Goal: Task Accomplishment & Management: Manage account settings

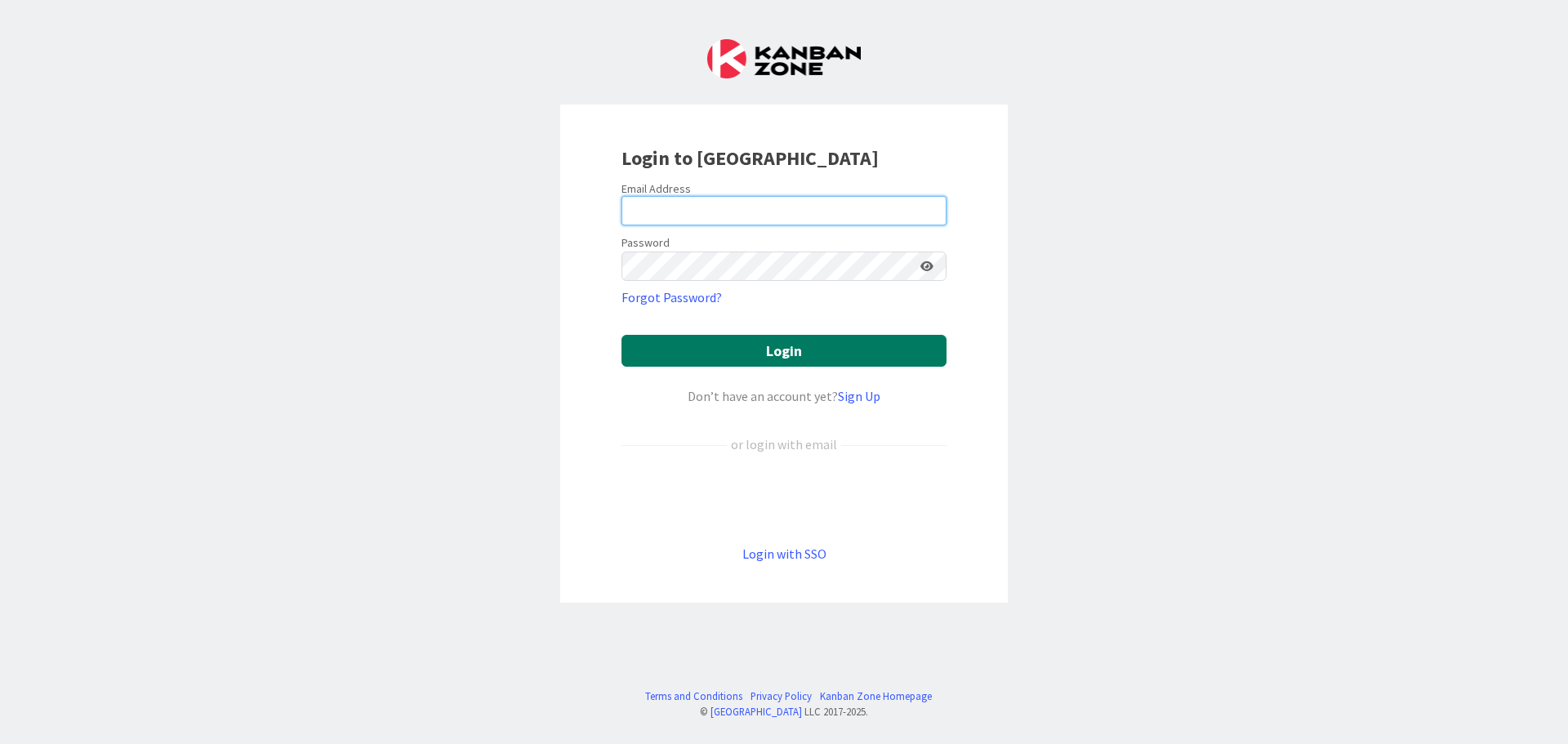
type input "[EMAIL_ADDRESS][DOMAIN_NAME]"
click at [715, 341] on button "Login" at bounding box center [783, 350] width 325 height 32
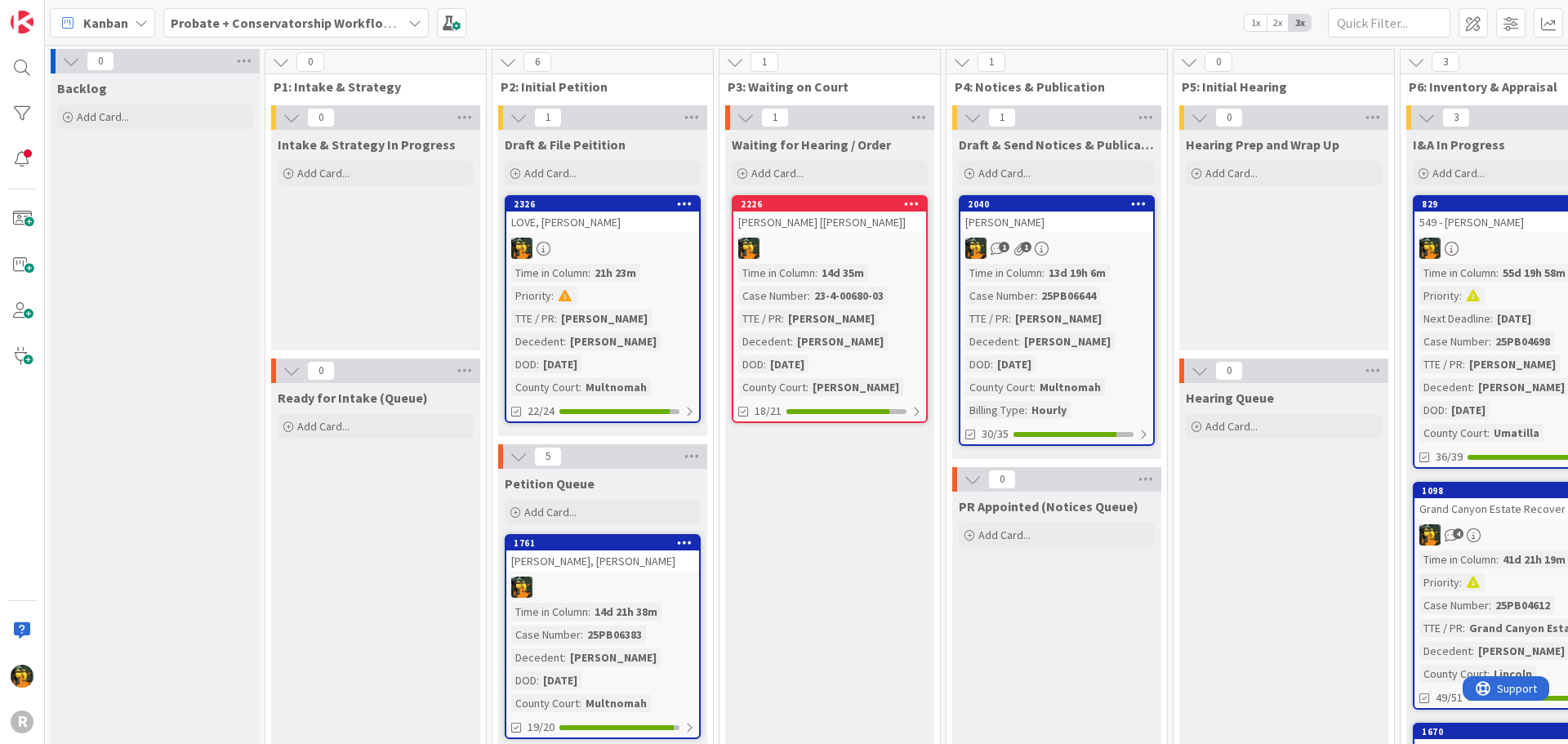
click at [105, 22] on span "Kanban" at bounding box center [105, 23] width 45 height 19
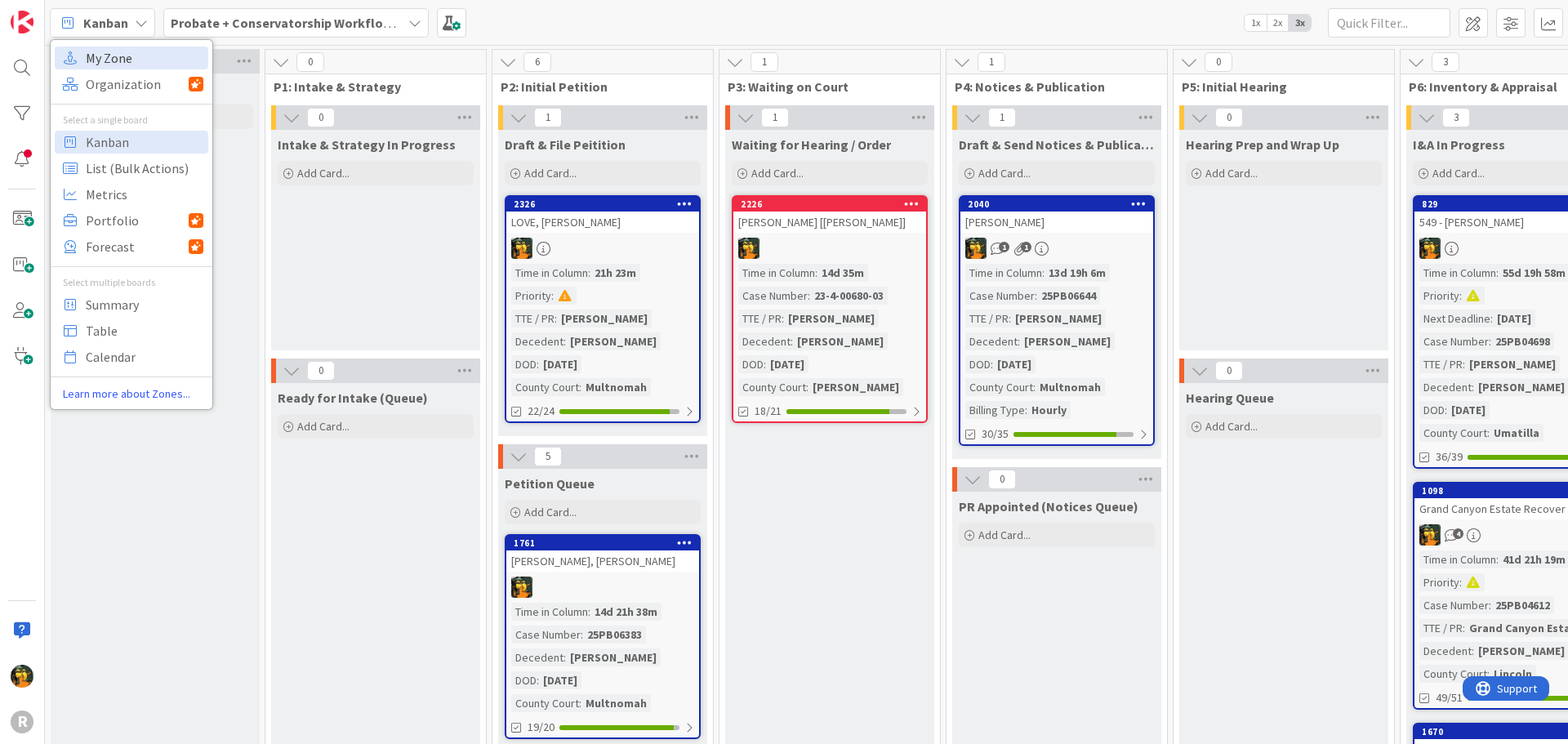
click at [113, 57] on span "My Zone" at bounding box center [144, 58] width 118 height 25
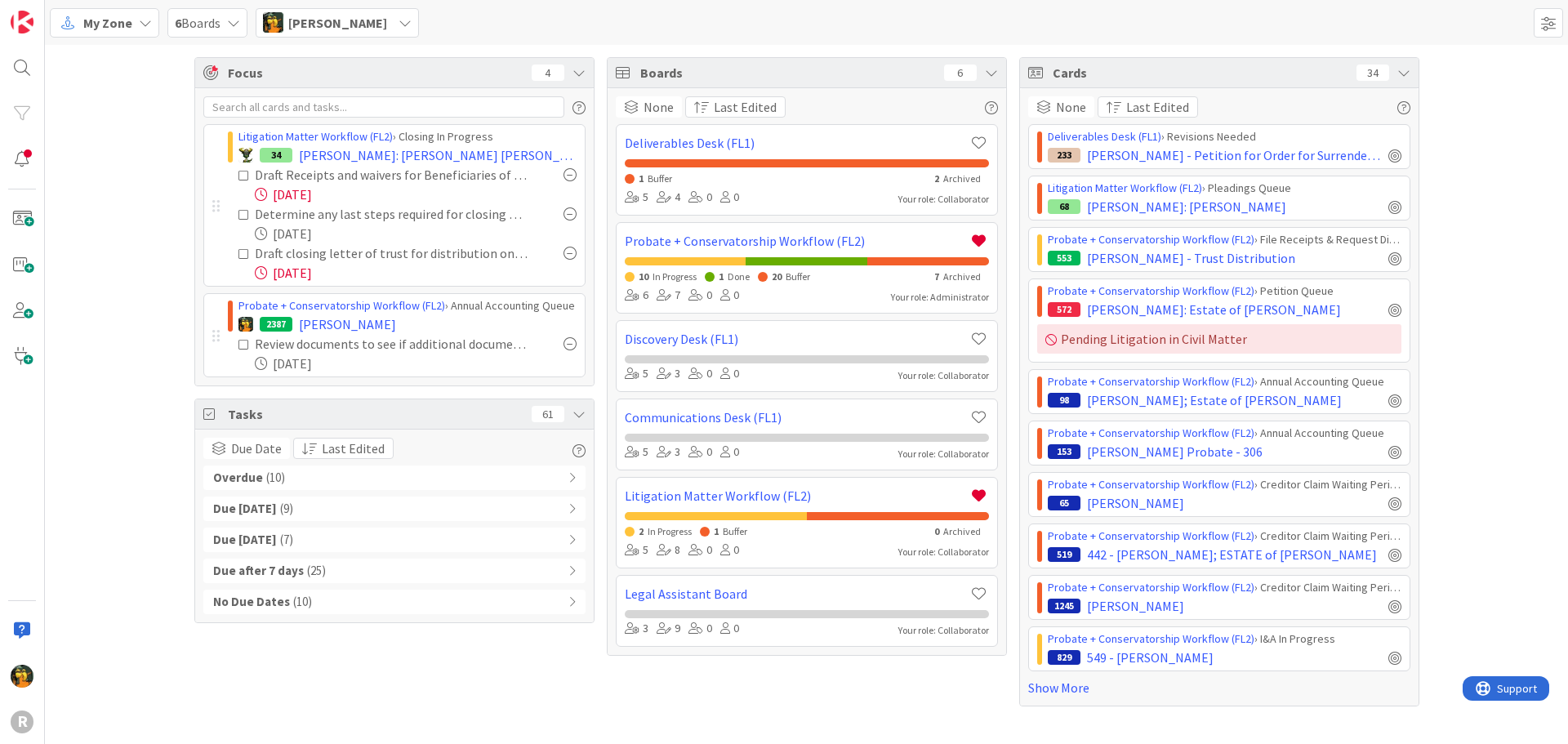
click at [335, 480] on div "Overdue ( 10 )" at bounding box center [394, 478] width 382 height 25
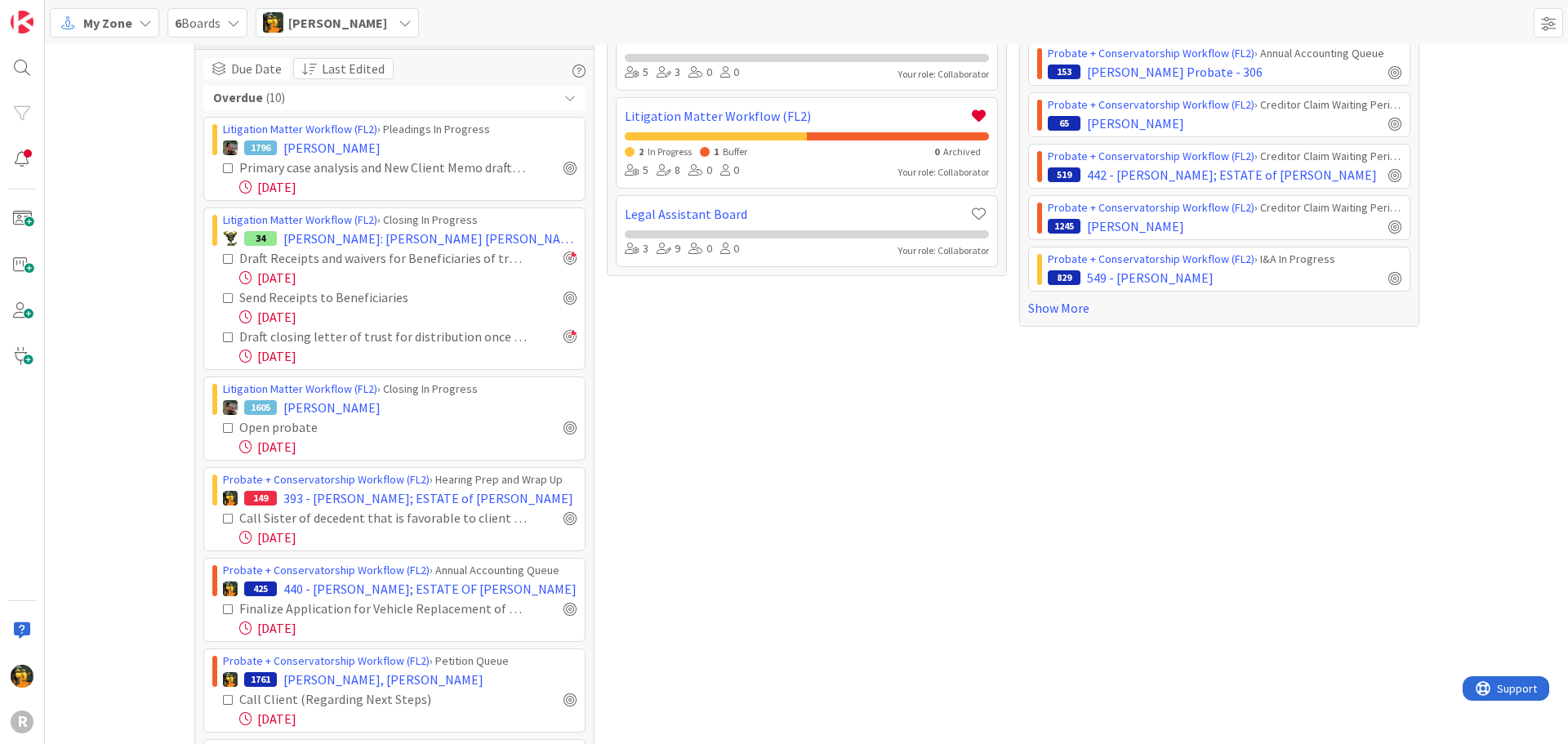
scroll to position [408, 0]
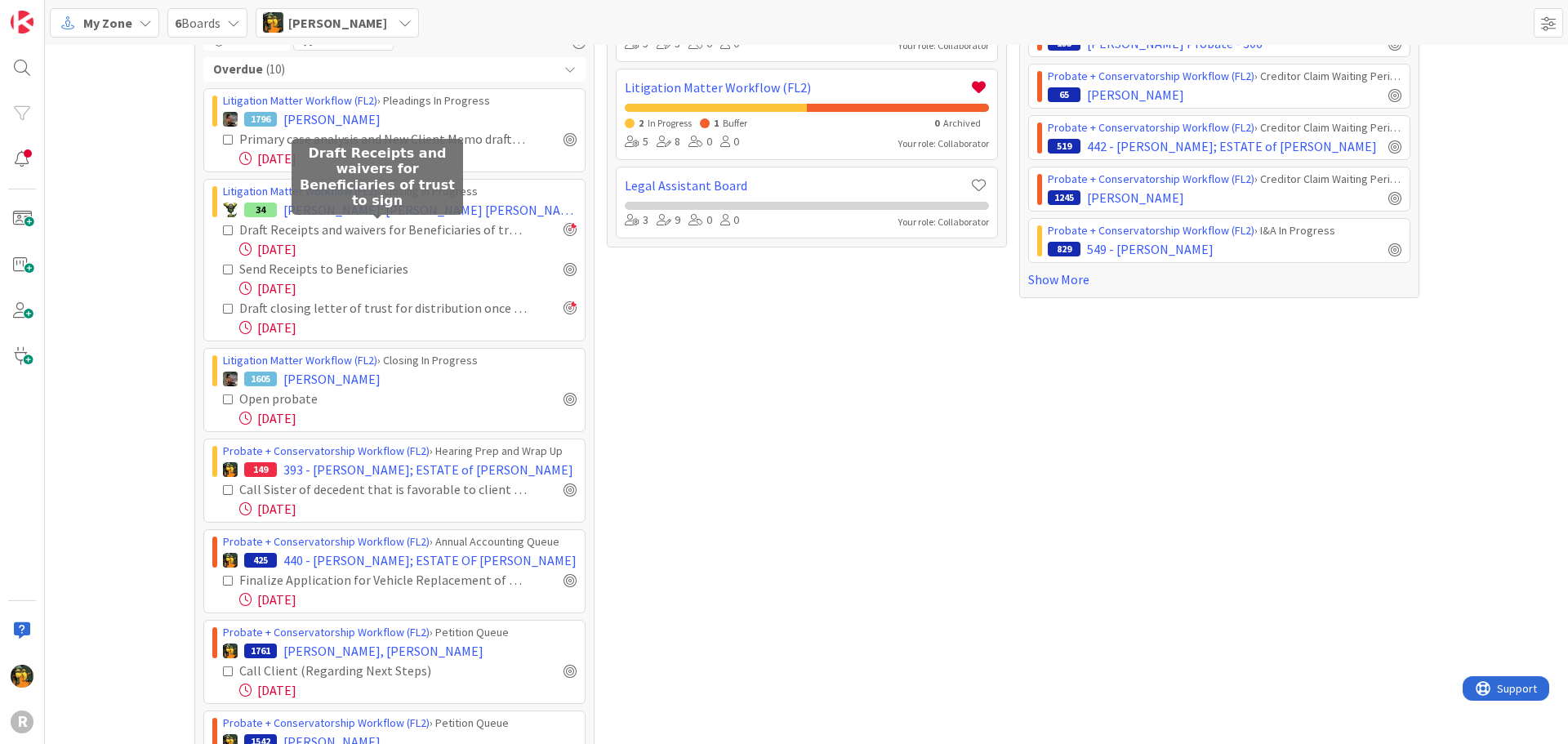
click at [329, 234] on div "Draft Receipts and waivers for Beneficiaries of trust to sign" at bounding box center [383, 229] width 288 height 19
click at [332, 210] on span "[PERSON_NAME]: [PERSON_NAME] [PERSON_NAME]" at bounding box center [430, 210] width 293 height 19
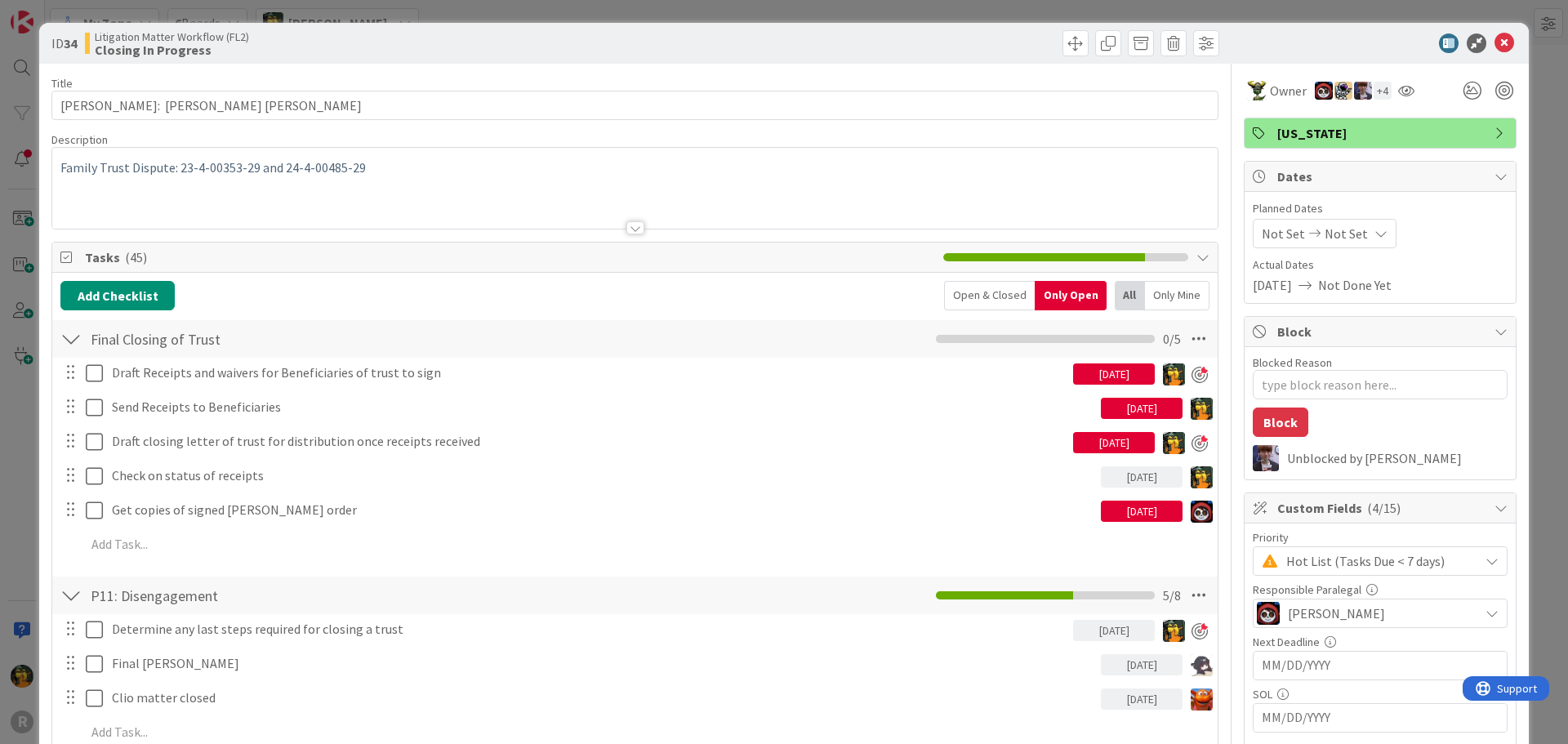
click at [1093, 368] on div "[DATE]" at bounding box center [1113, 374] width 81 height 21
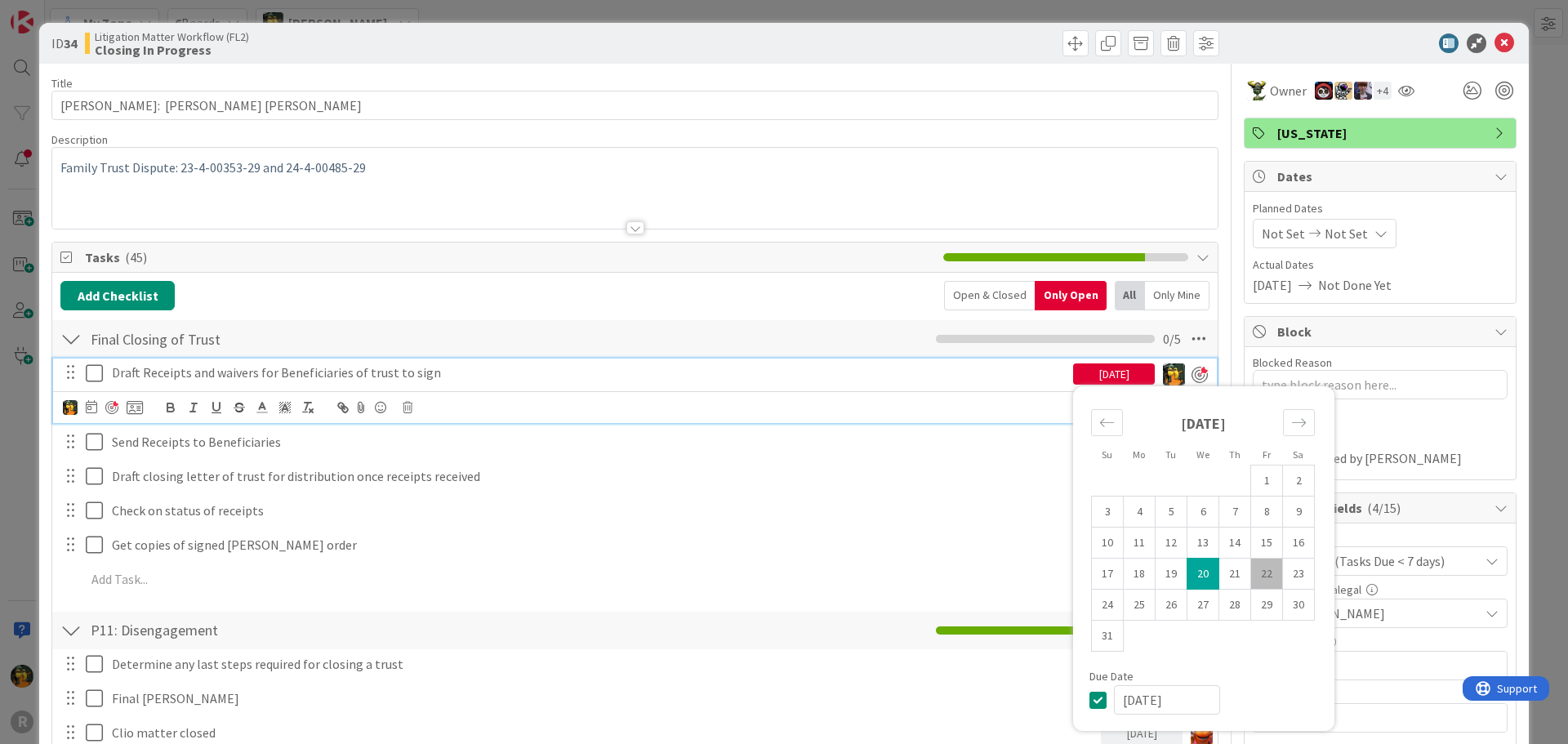
type textarea "x"
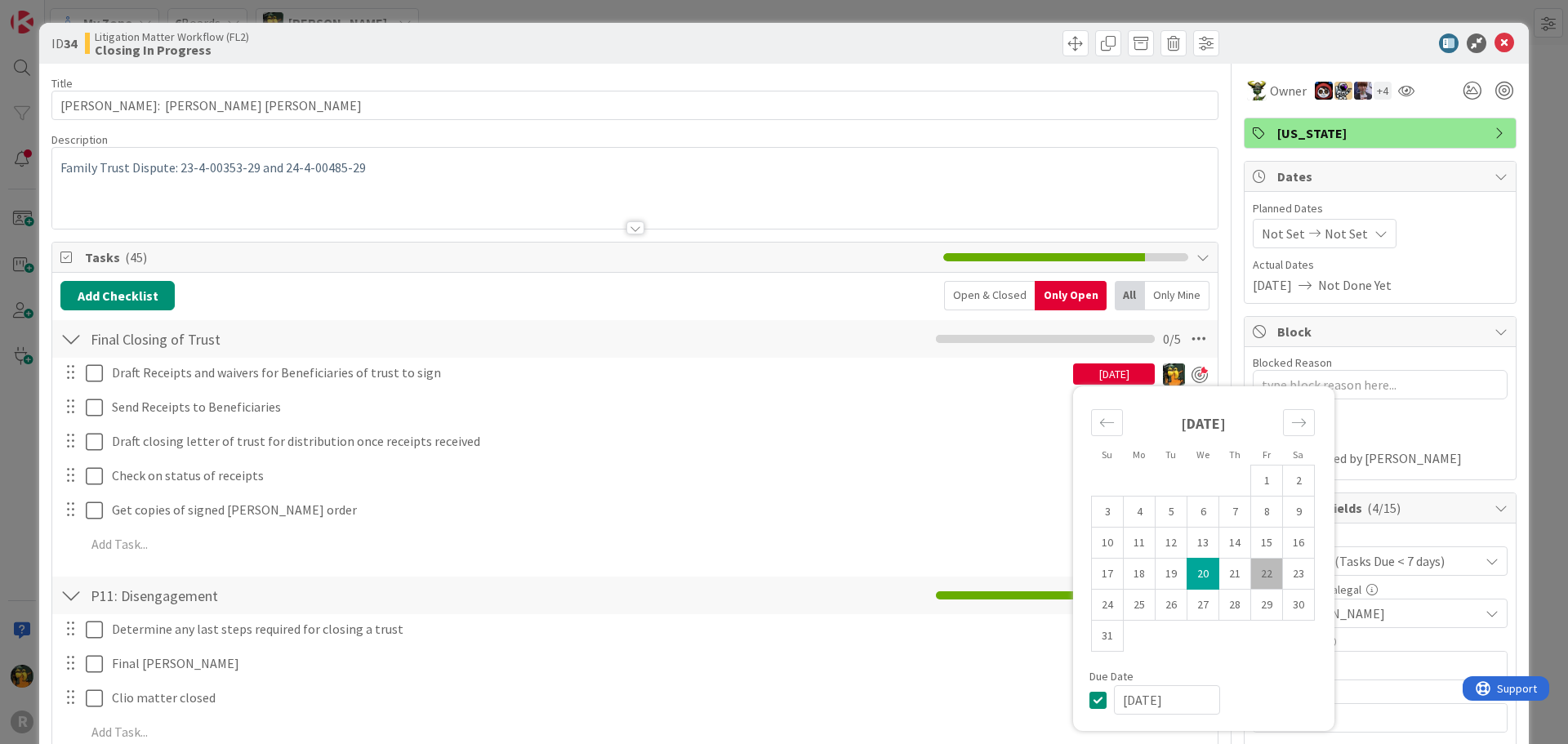
click at [1262, 582] on td "22" at bounding box center [1266, 574] width 32 height 31
type input "[DATE]"
type textarea "x"
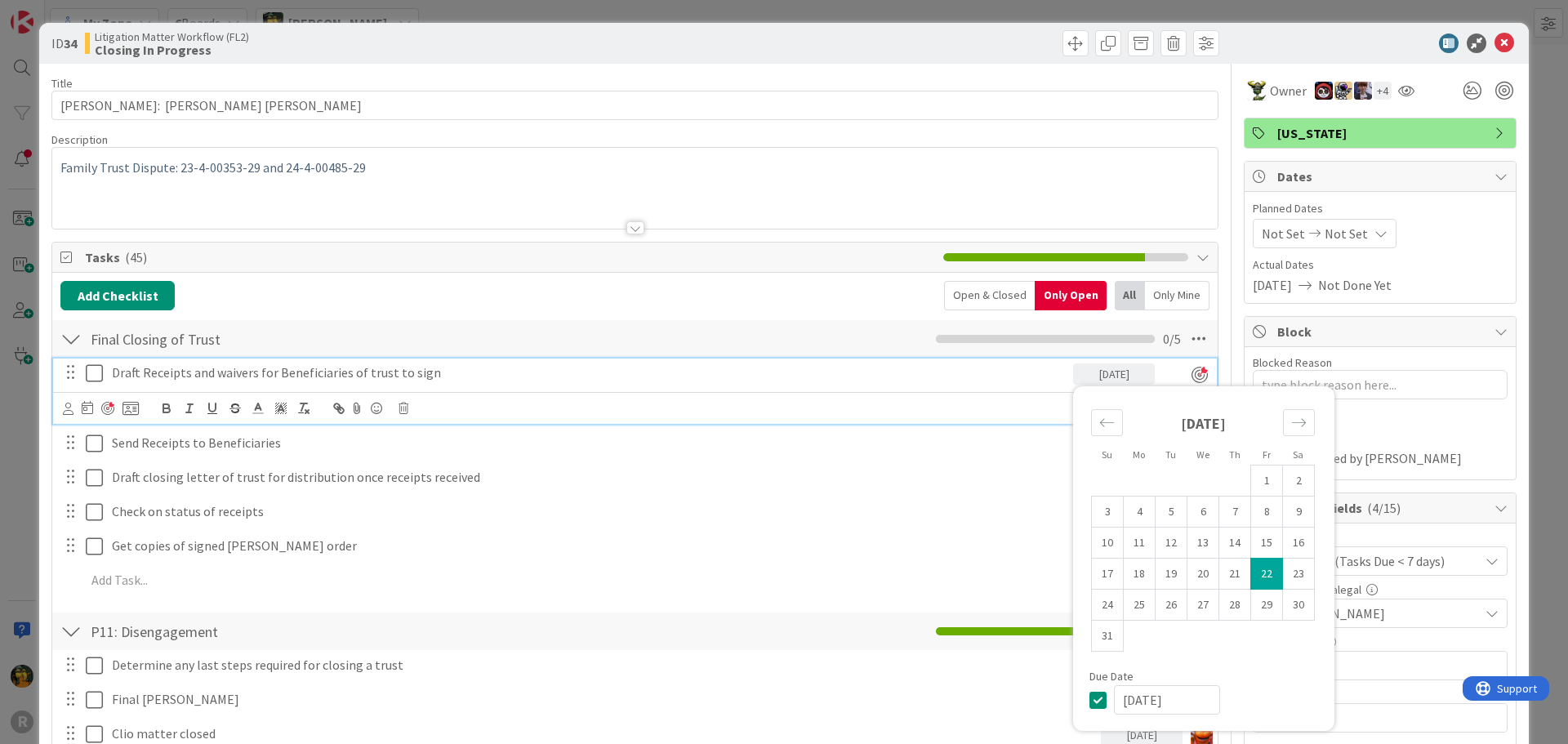
click at [808, 366] on p "Draft Receipts and waivers for Beneficiaries of trust to sign" at bounding box center [589, 373] width 955 height 19
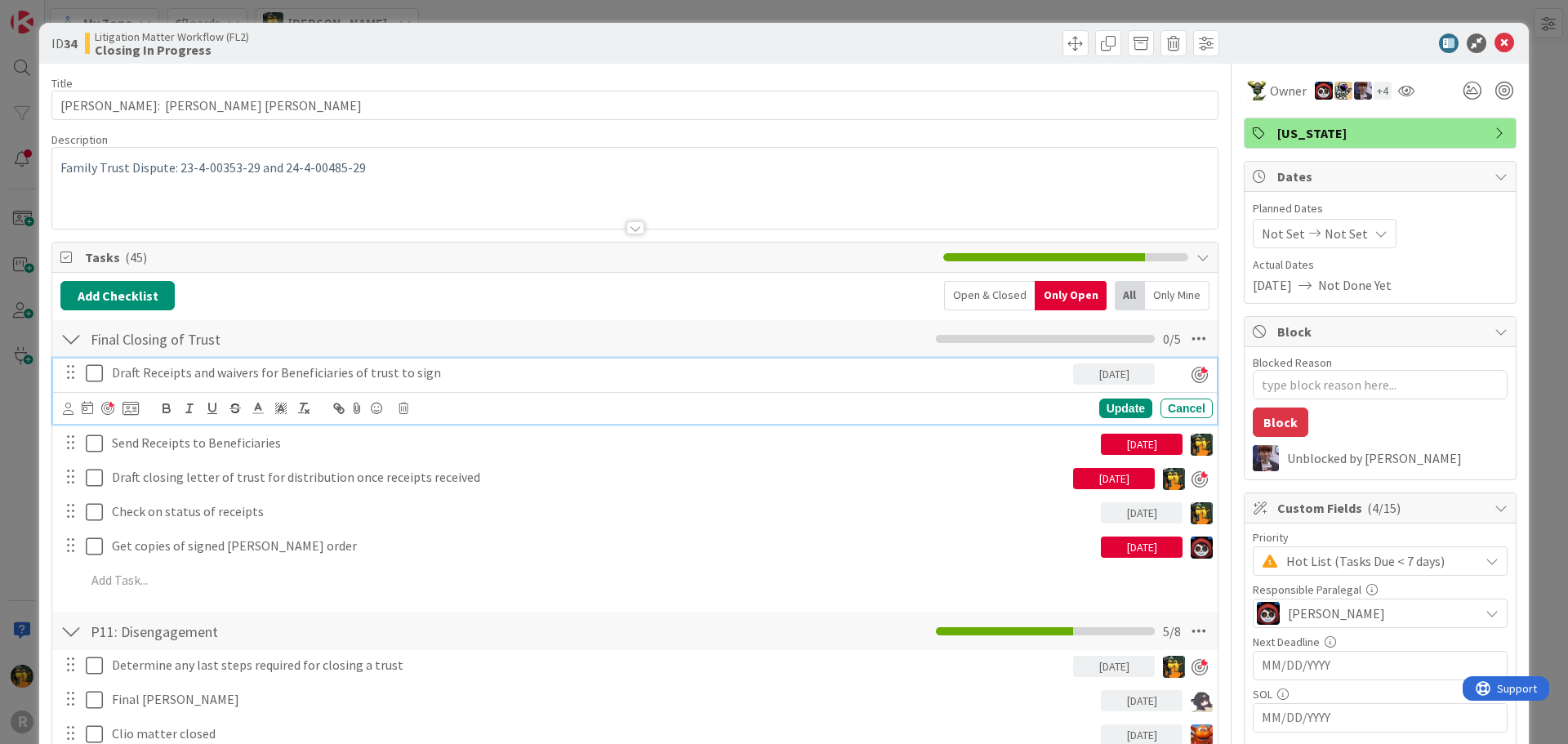
click at [1145, 439] on div "[DATE]" at bounding box center [1141, 444] width 81 height 21
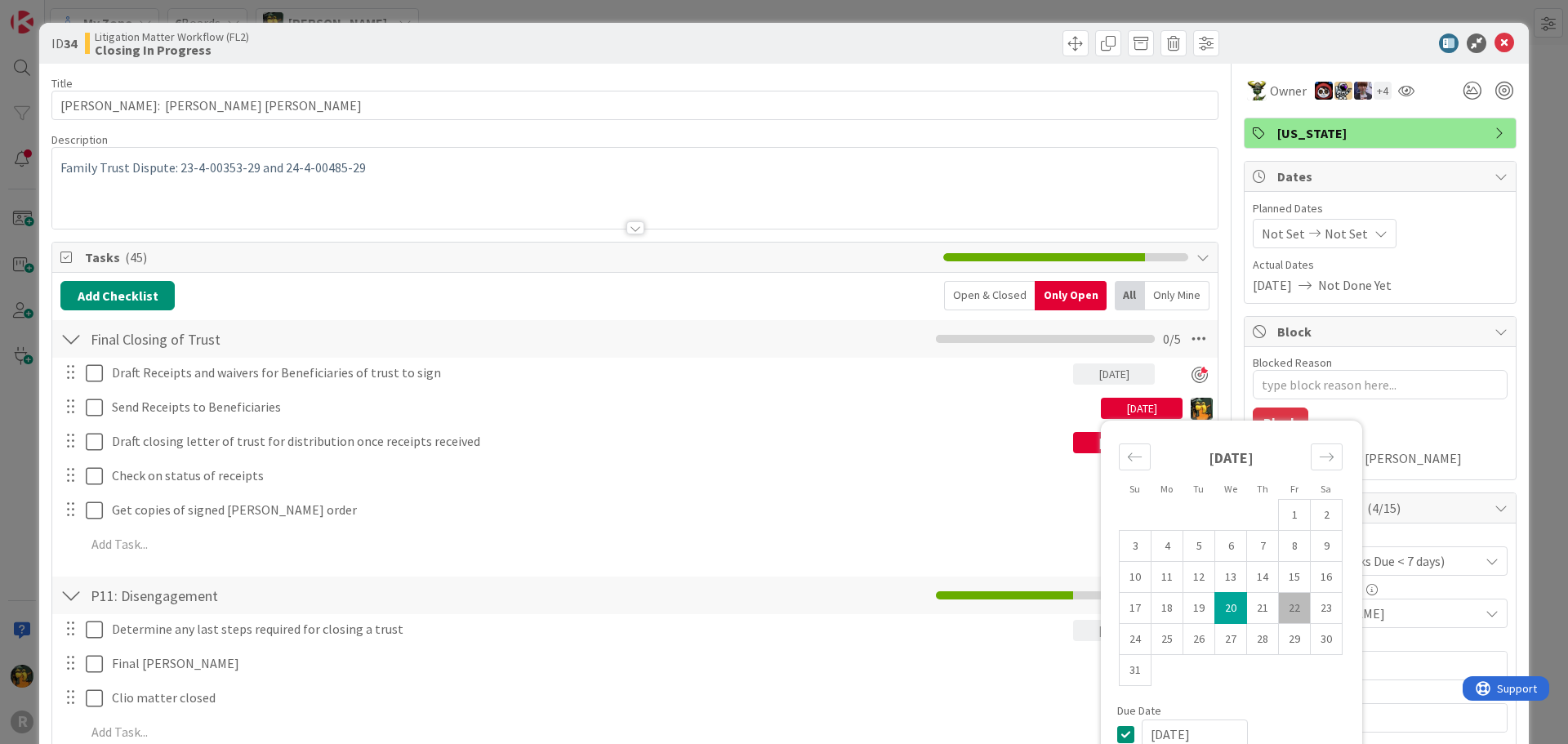
click at [1279, 601] on td "22" at bounding box center [1294, 608] width 32 height 31
type input "[DATE]"
type textarea "x"
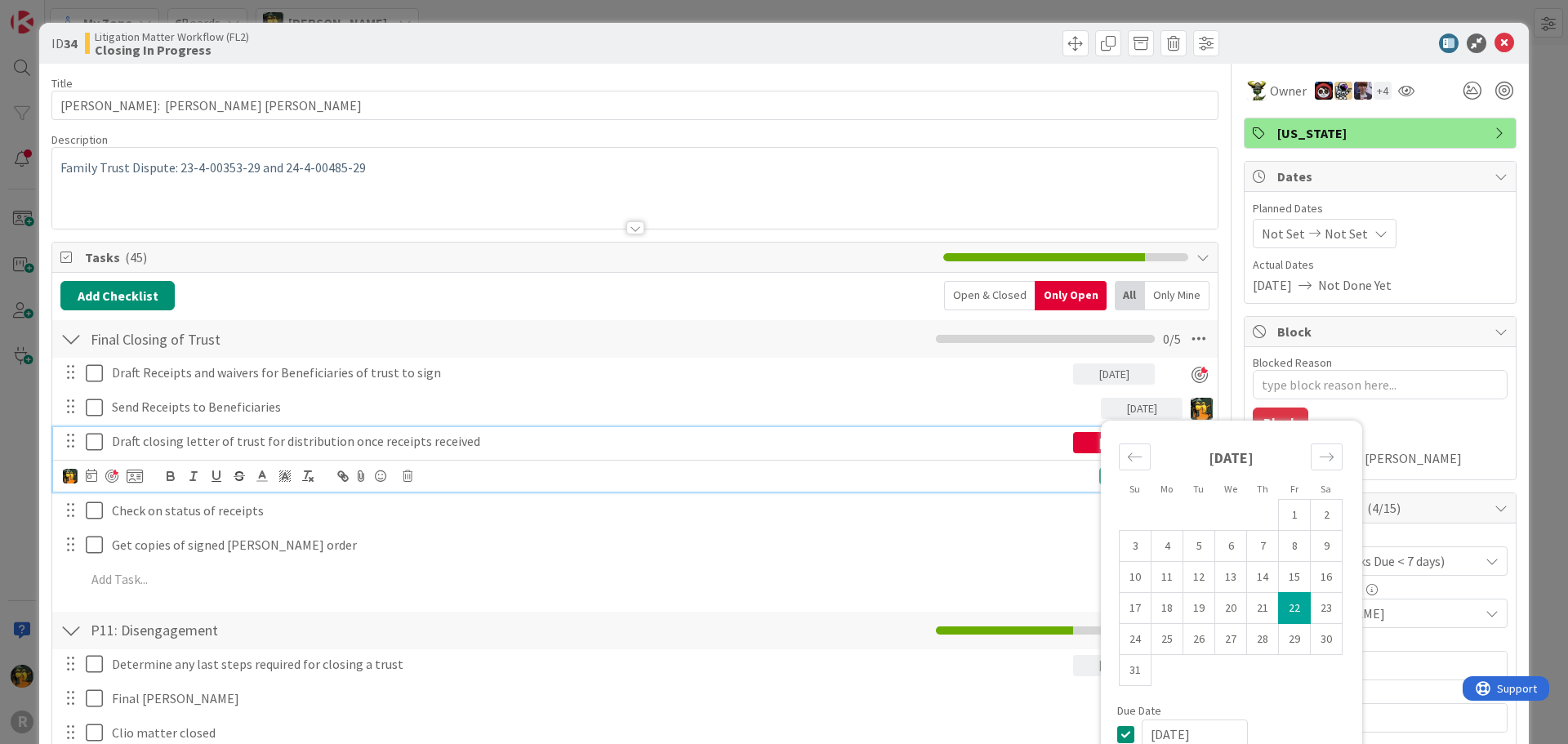
click at [942, 451] on div "Draft closing letter of trust for distribution once receipts received" at bounding box center [588, 442] width 967 height 29
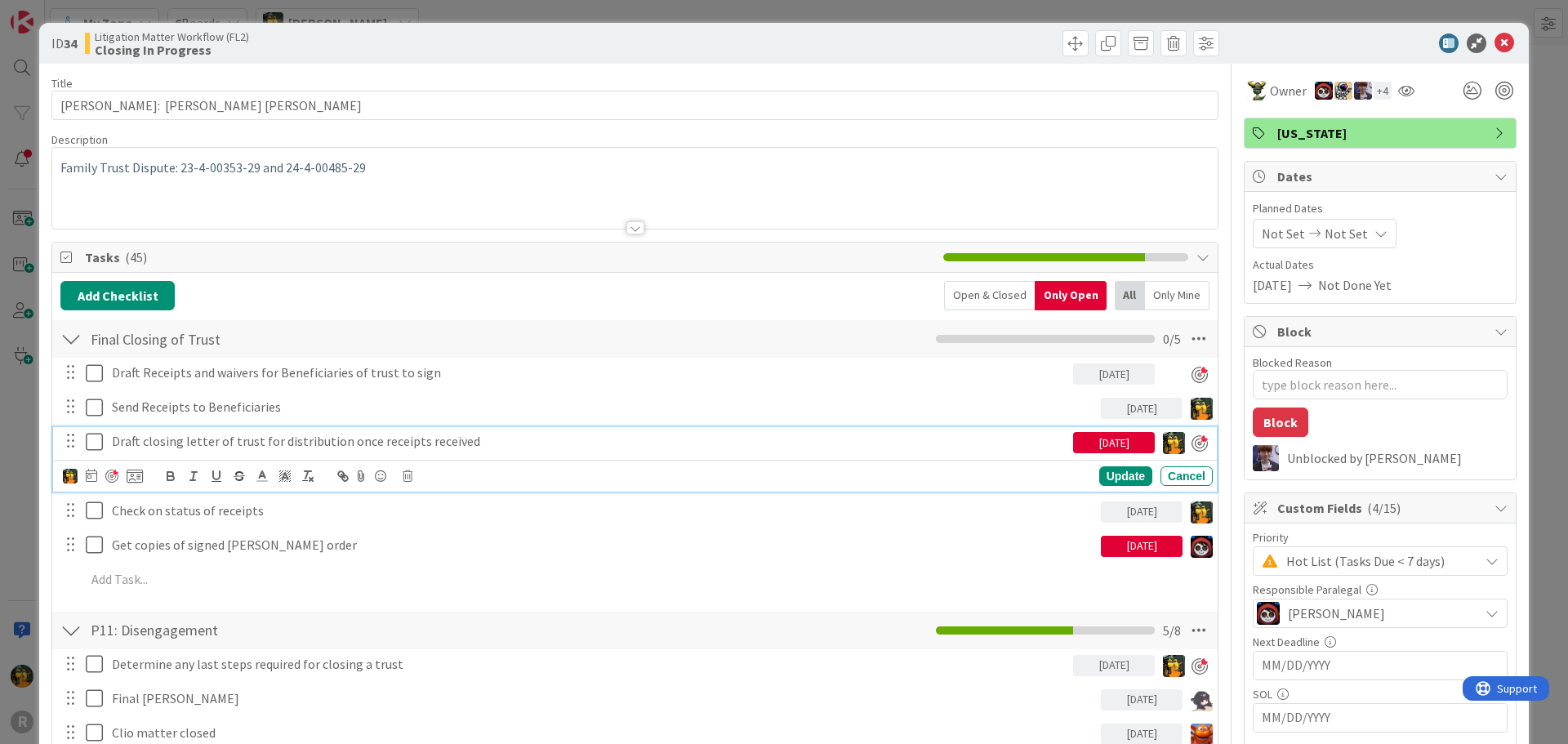
click at [1085, 445] on div "[DATE]" at bounding box center [1113, 443] width 81 height 21
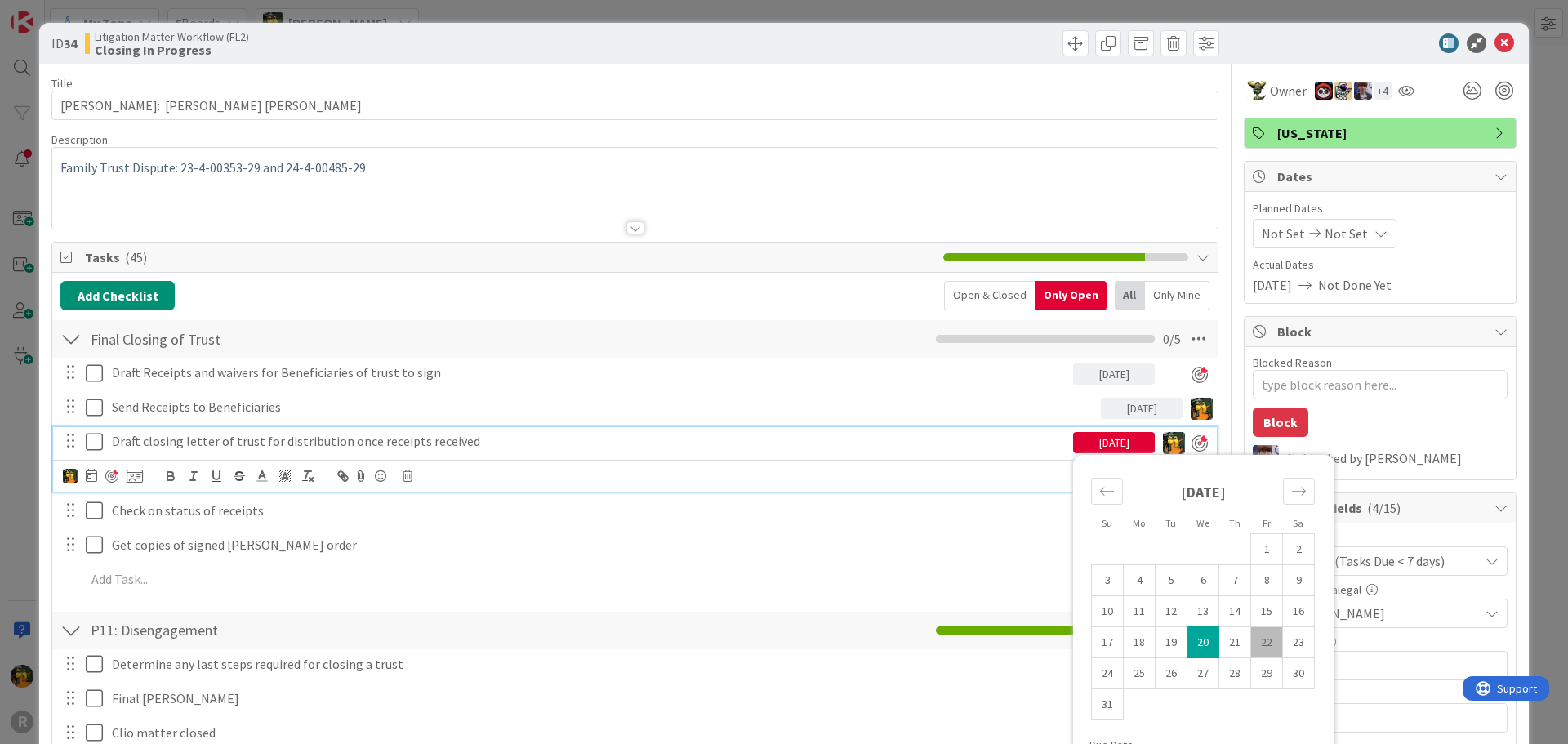
click at [1254, 638] on td "22" at bounding box center [1266, 642] width 32 height 31
type input "[DATE]"
type textarea "x"
click at [983, 480] on div "Update Cancel" at bounding box center [989, 477] width 447 height 19
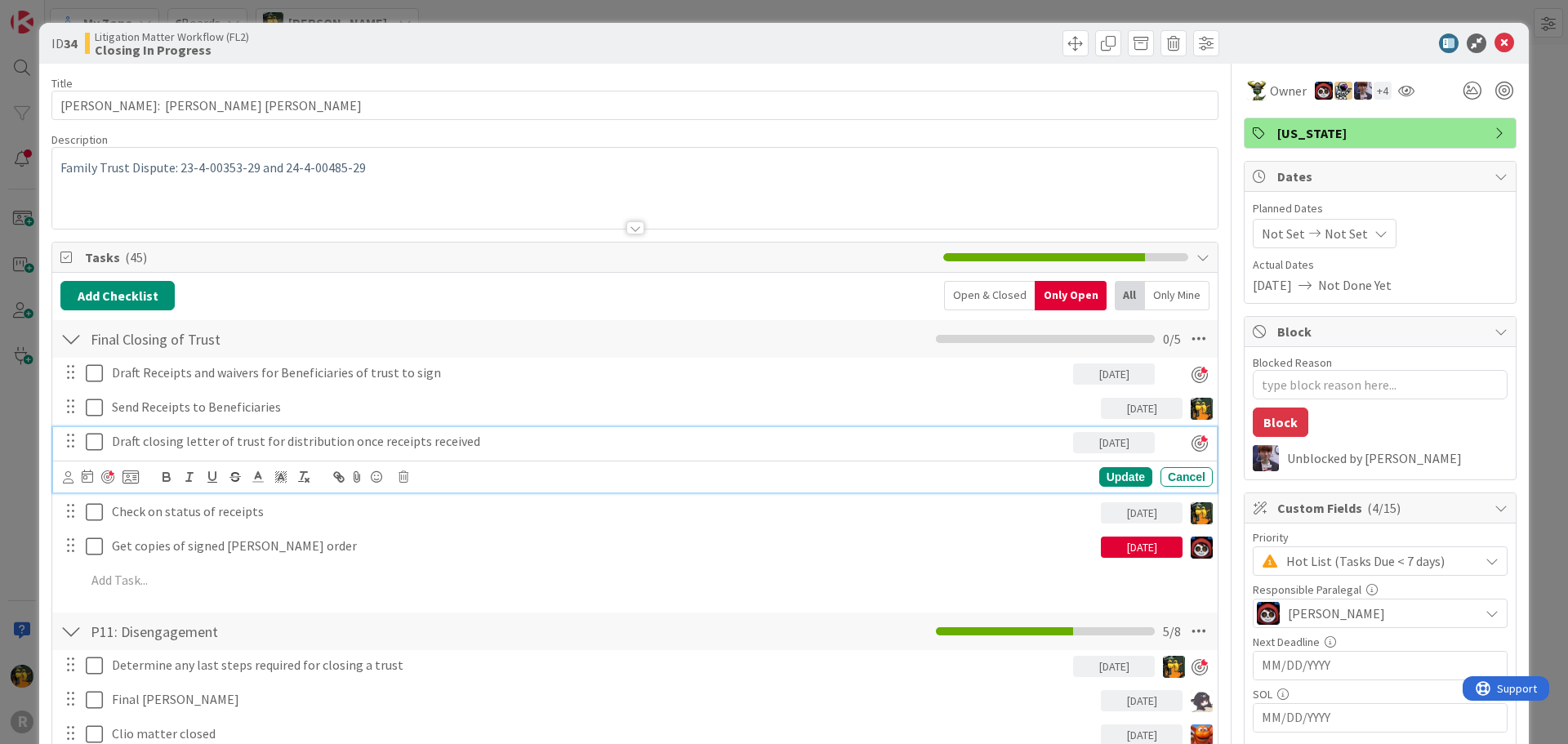
click at [1140, 549] on div "[DATE]" at bounding box center [1141, 547] width 81 height 21
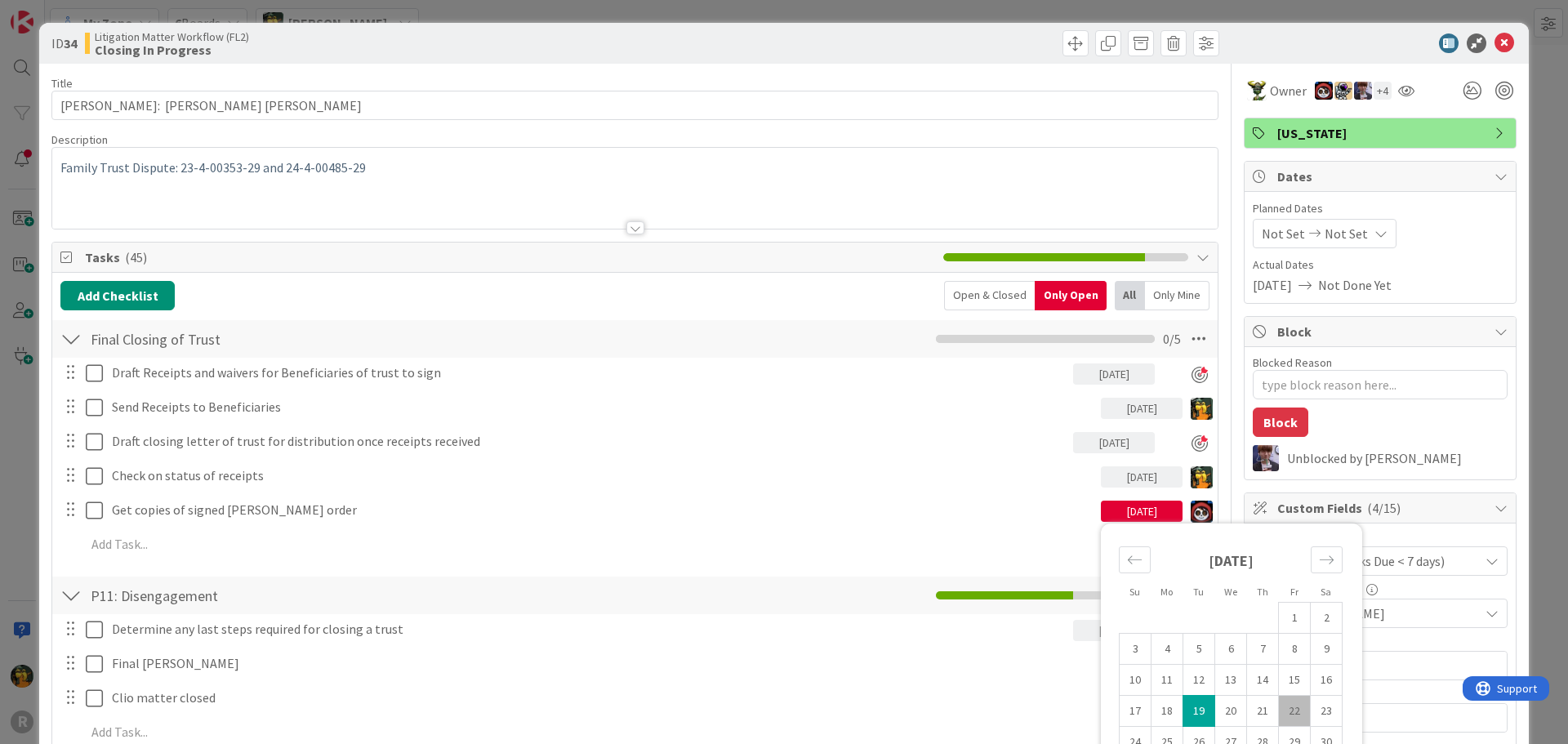
click at [543, 222] on div at bounding box center [635, 207] width 1165 height 41
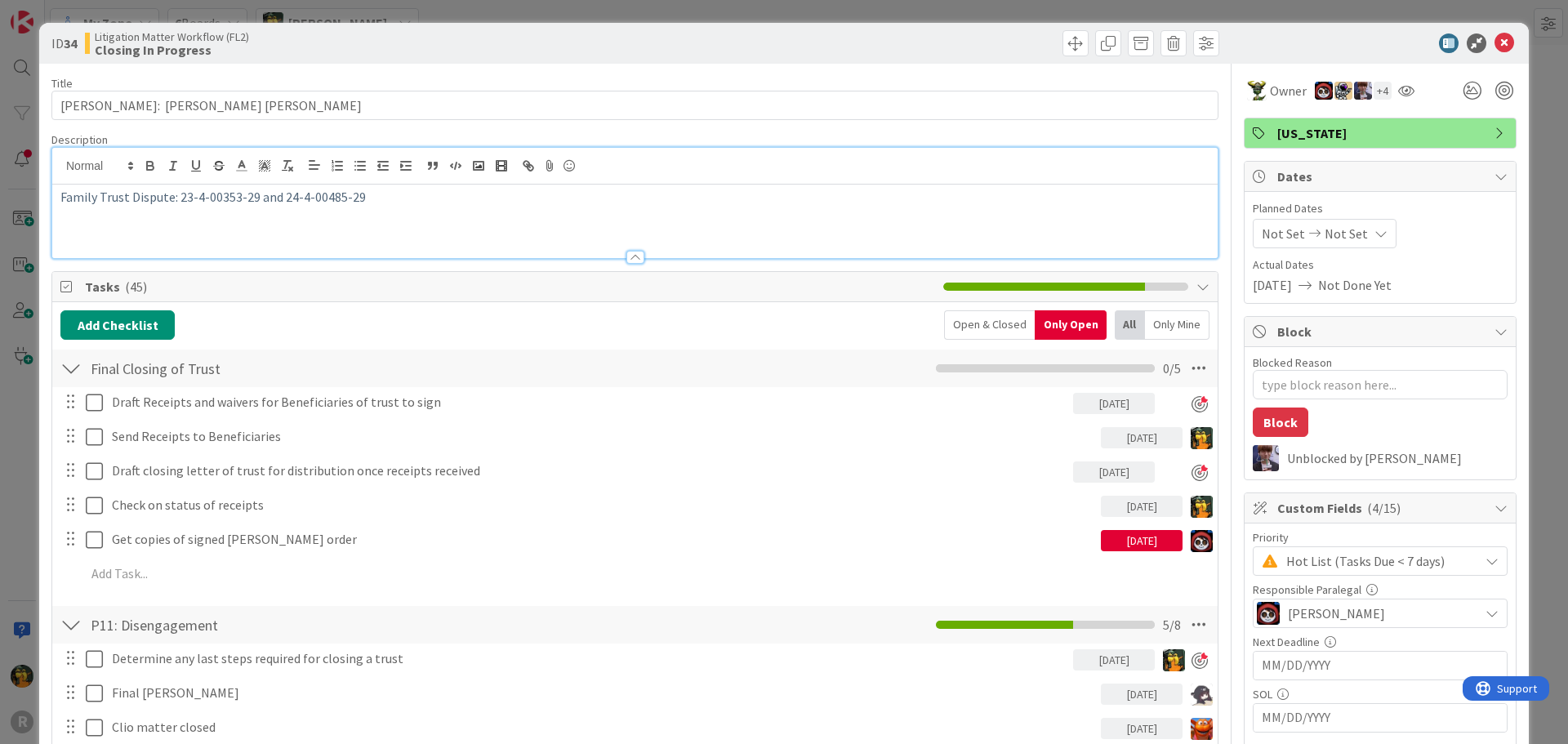
click at [1141, 504] on div "[DATE]" at bounding box center [1141, 506] width 81 height 21
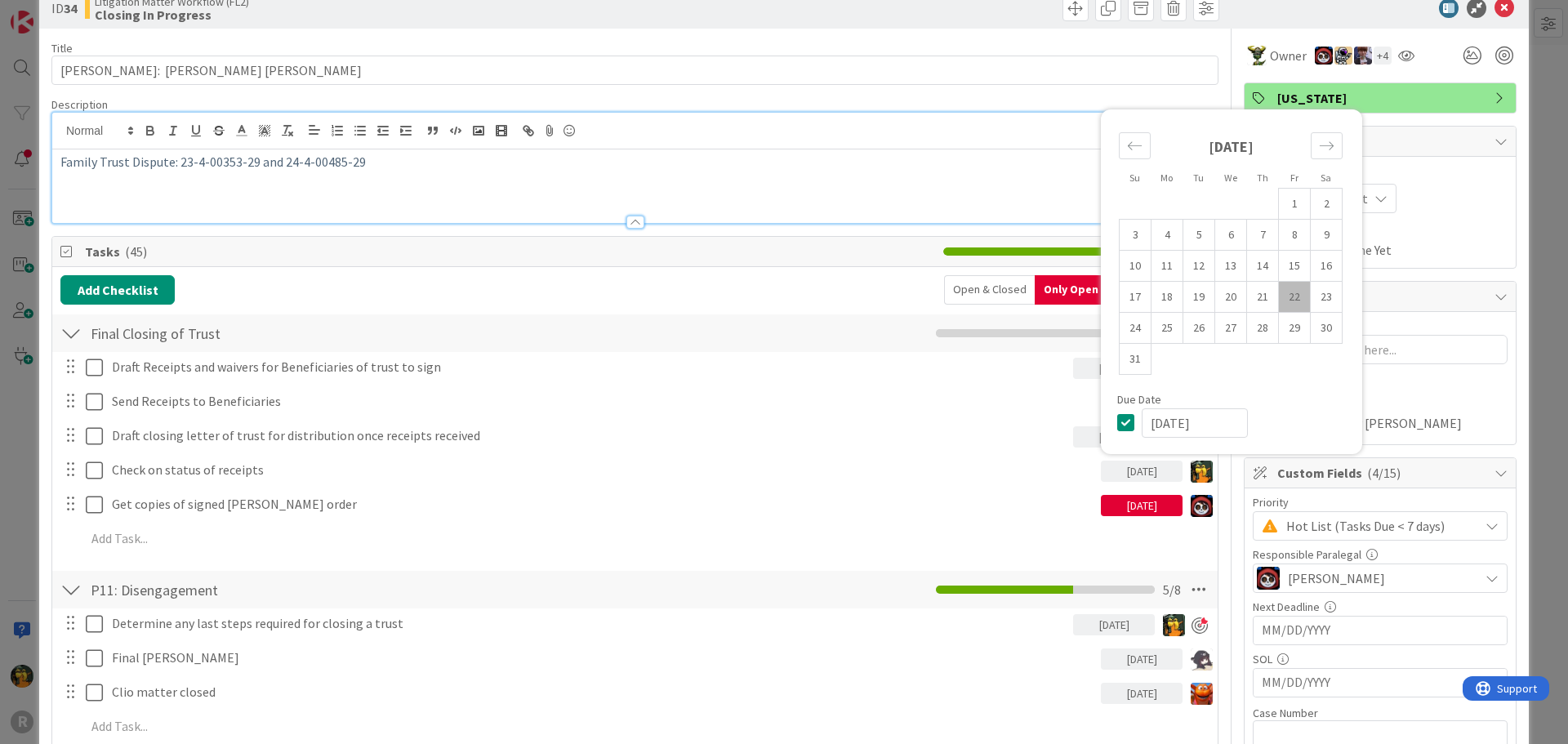
scroll to position [163, 0]
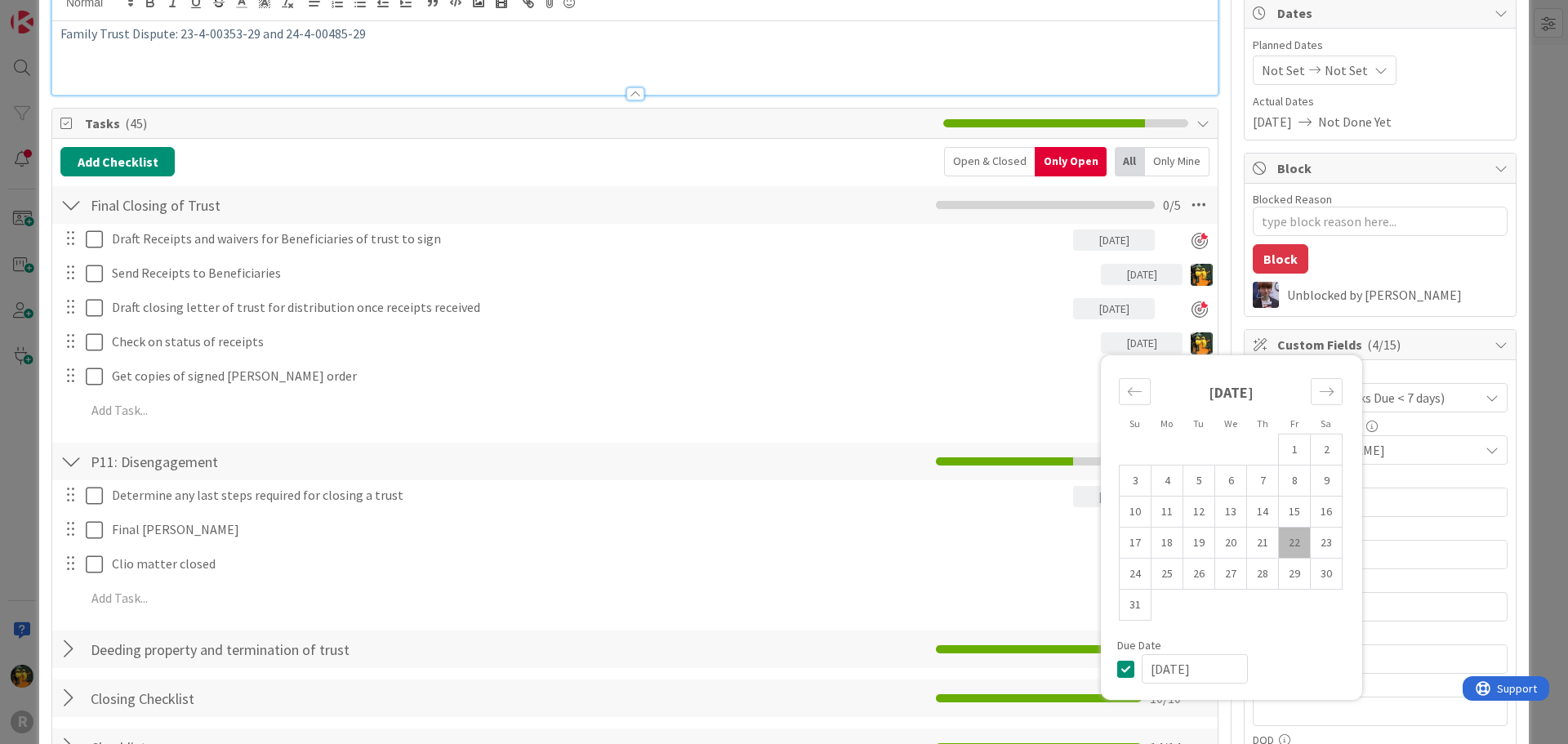
click at [1129, 344] on div "[DATE]" at bounding box center [1141, 343] width 81 height 21
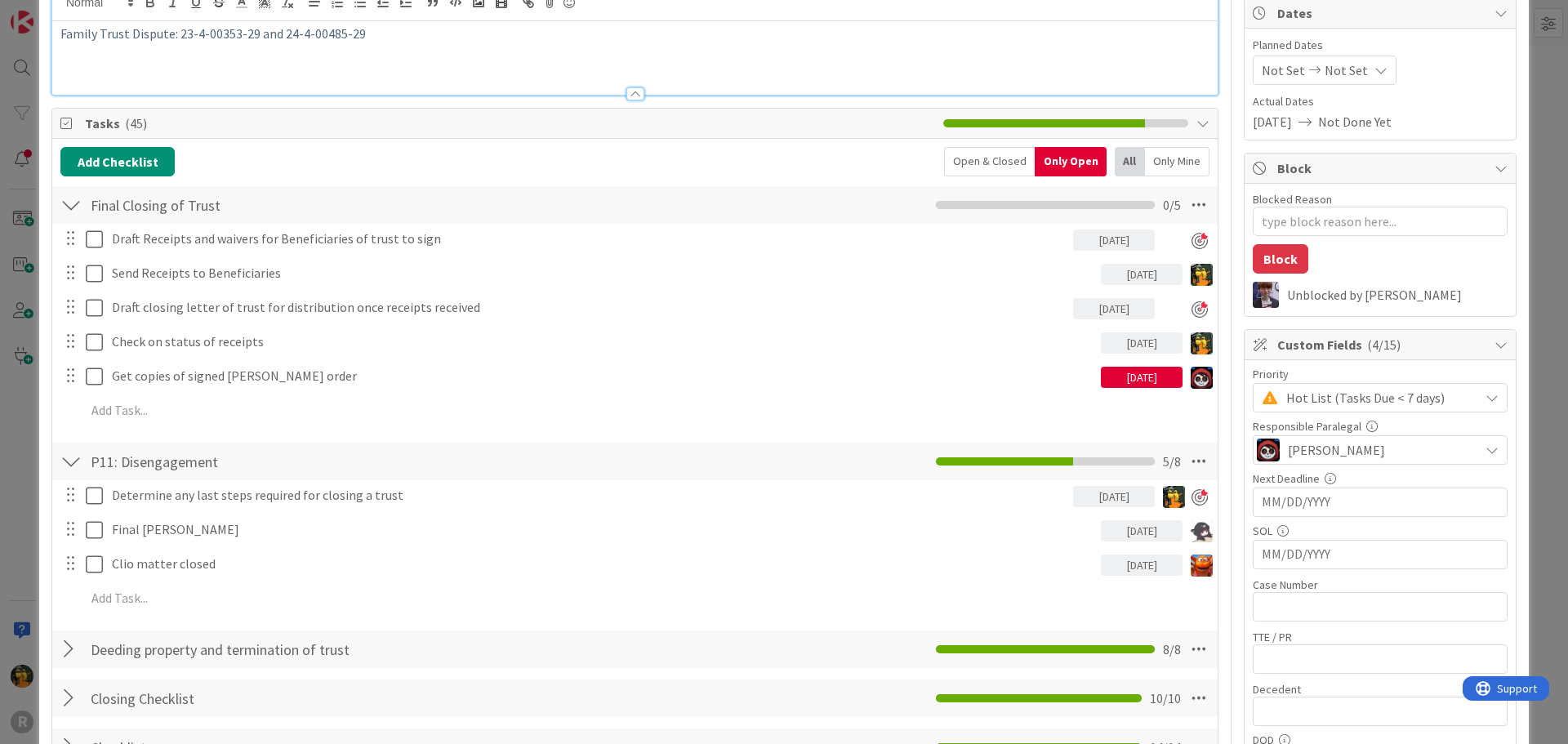
click at [1157, 342] on div "[DATE]" at bounding box center [1141, 343] width 81 height 21
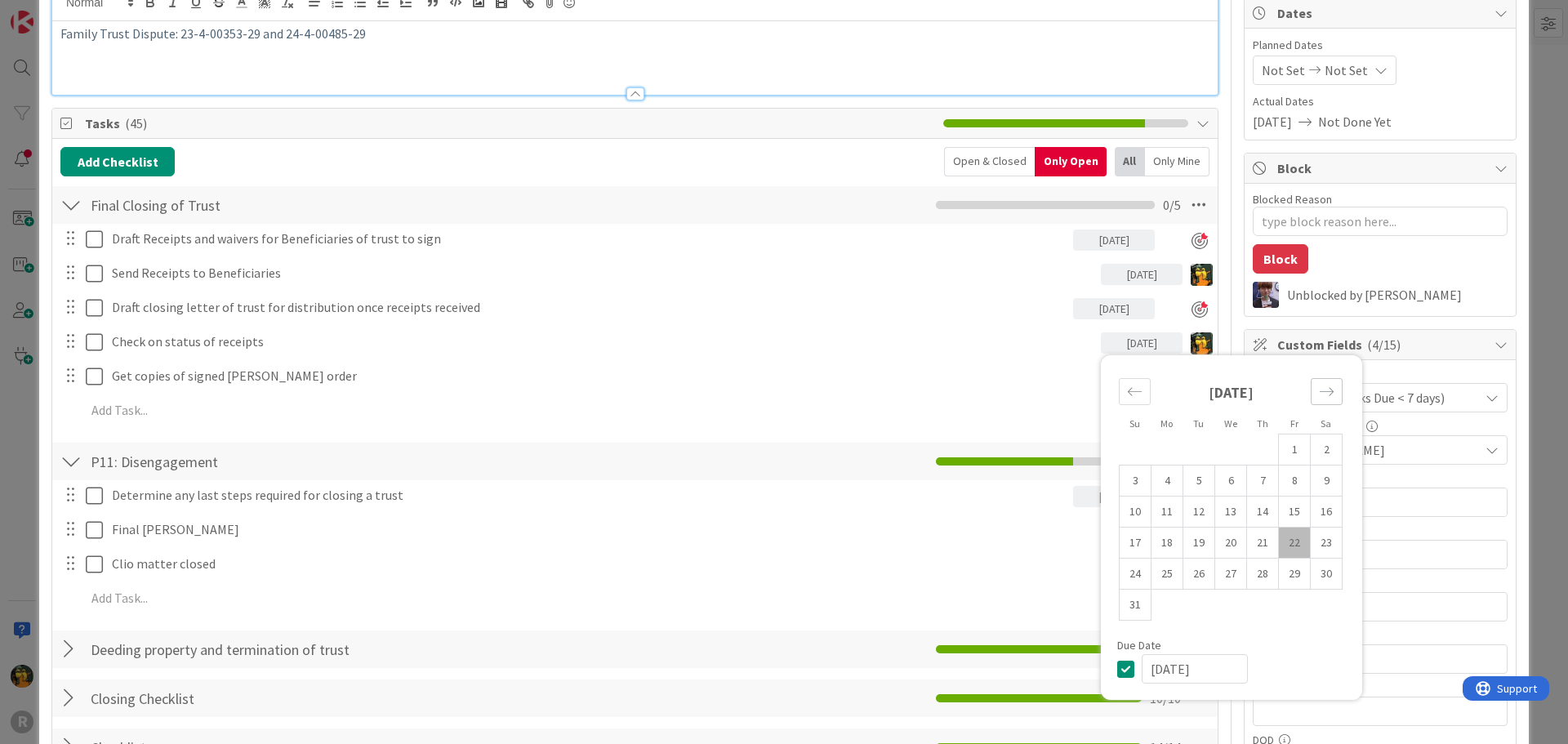
click at [1319, 387] on icon "Move forward to switch to the next month." at bounding box center [1326, 391] width 15 height 15
click at [1164, 481] on td "8" at bounding box center [1166, 481] width 32 height 31
type input "[DATE]"
click at [675, 151] on div "Add Checklist Open & Closed Only Open All Only Mine" at bounding box center [634, 161] width 1149 height 30
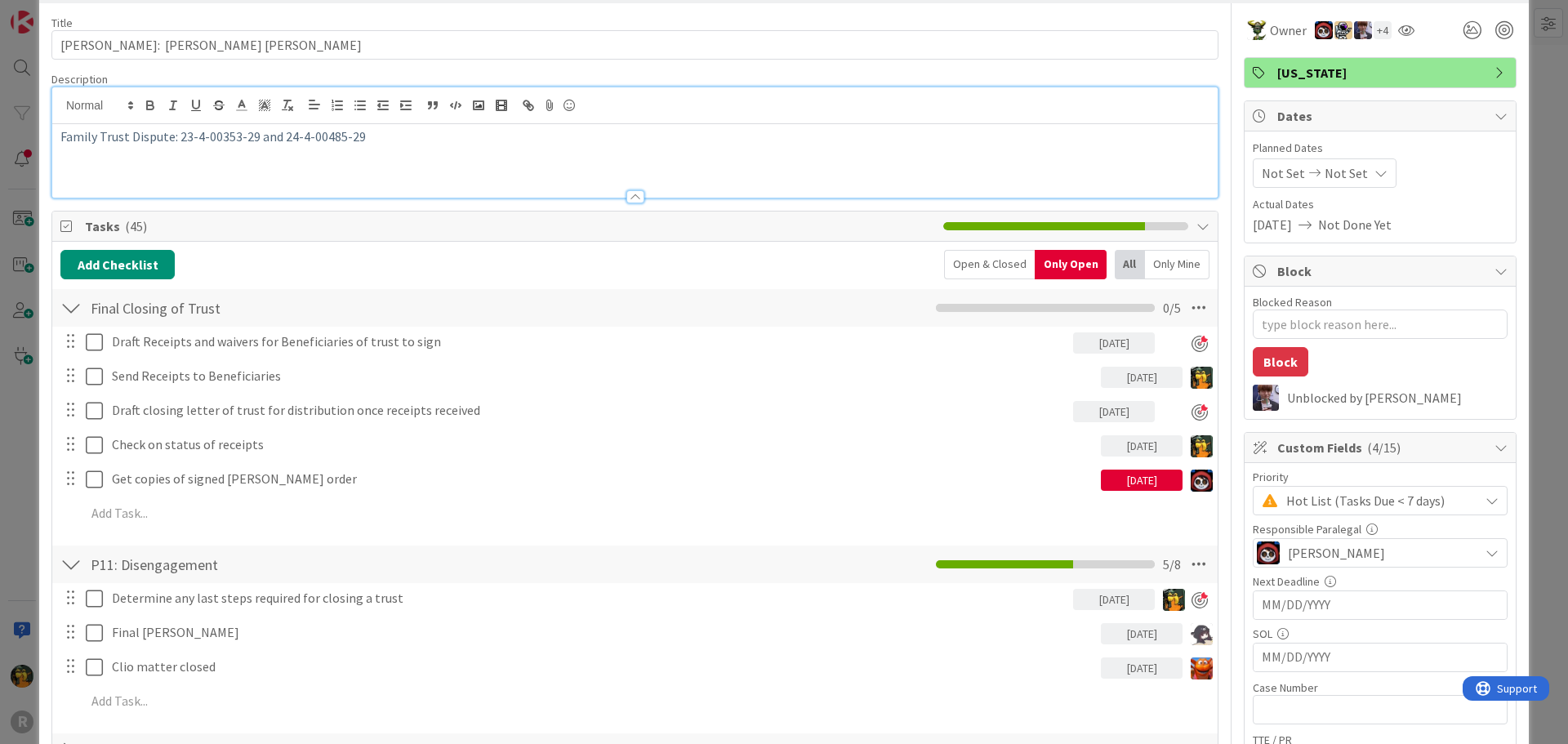
scroll to position [0, 0]
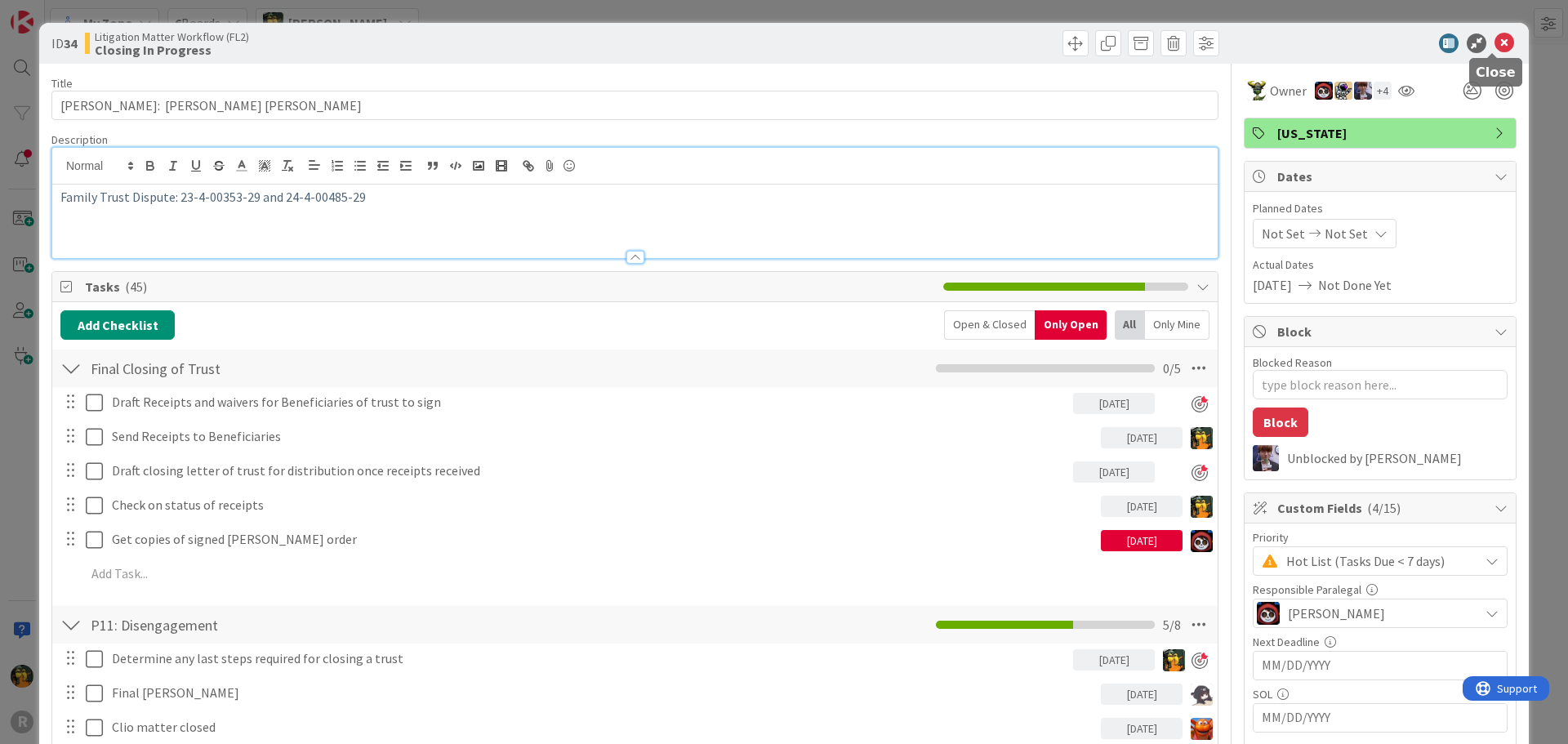
click at [1494, 42] on icon at bounding box center [1504, 43] width 19 height 19
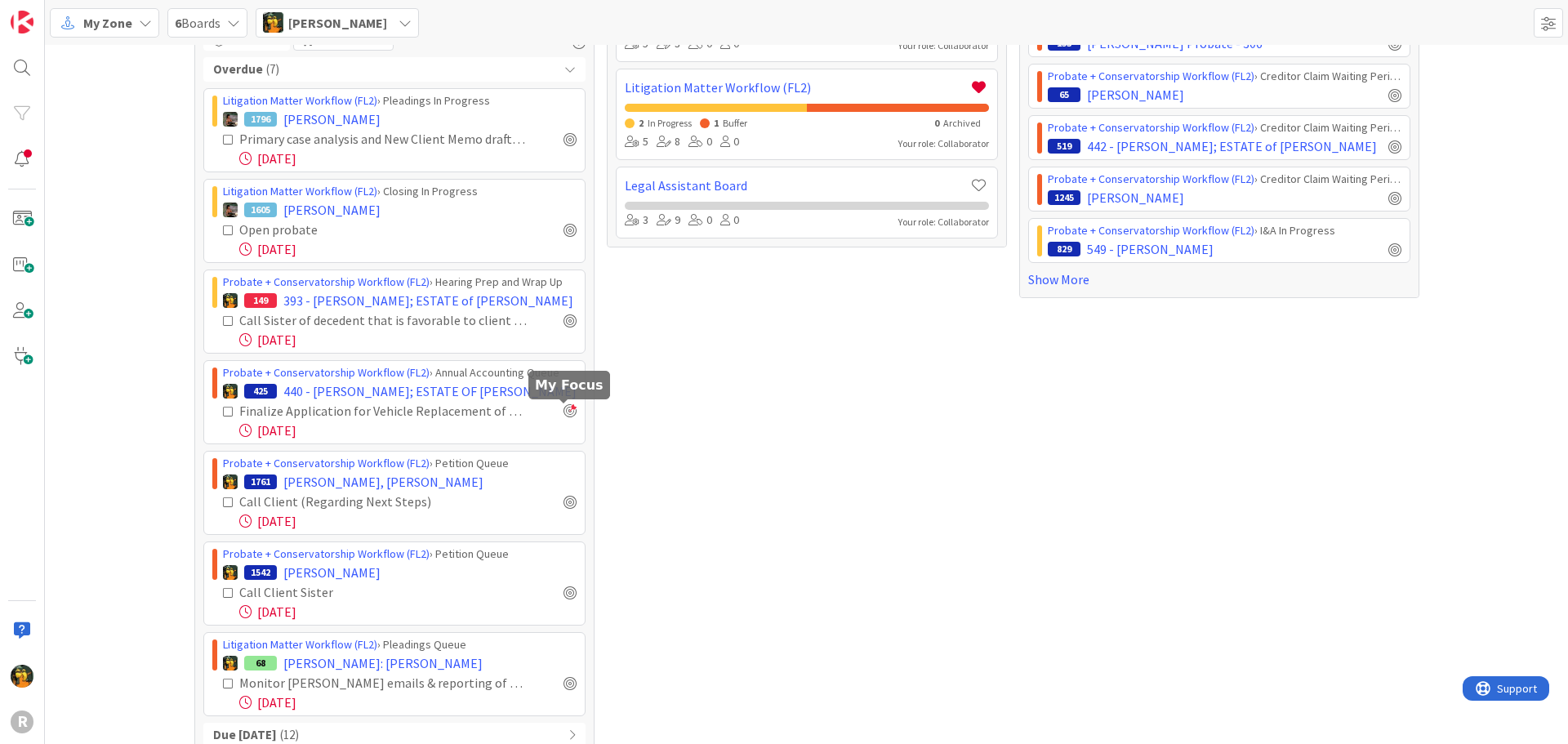
click at [564, 416] on div at bounding box center [570, 411] width 13 height 13
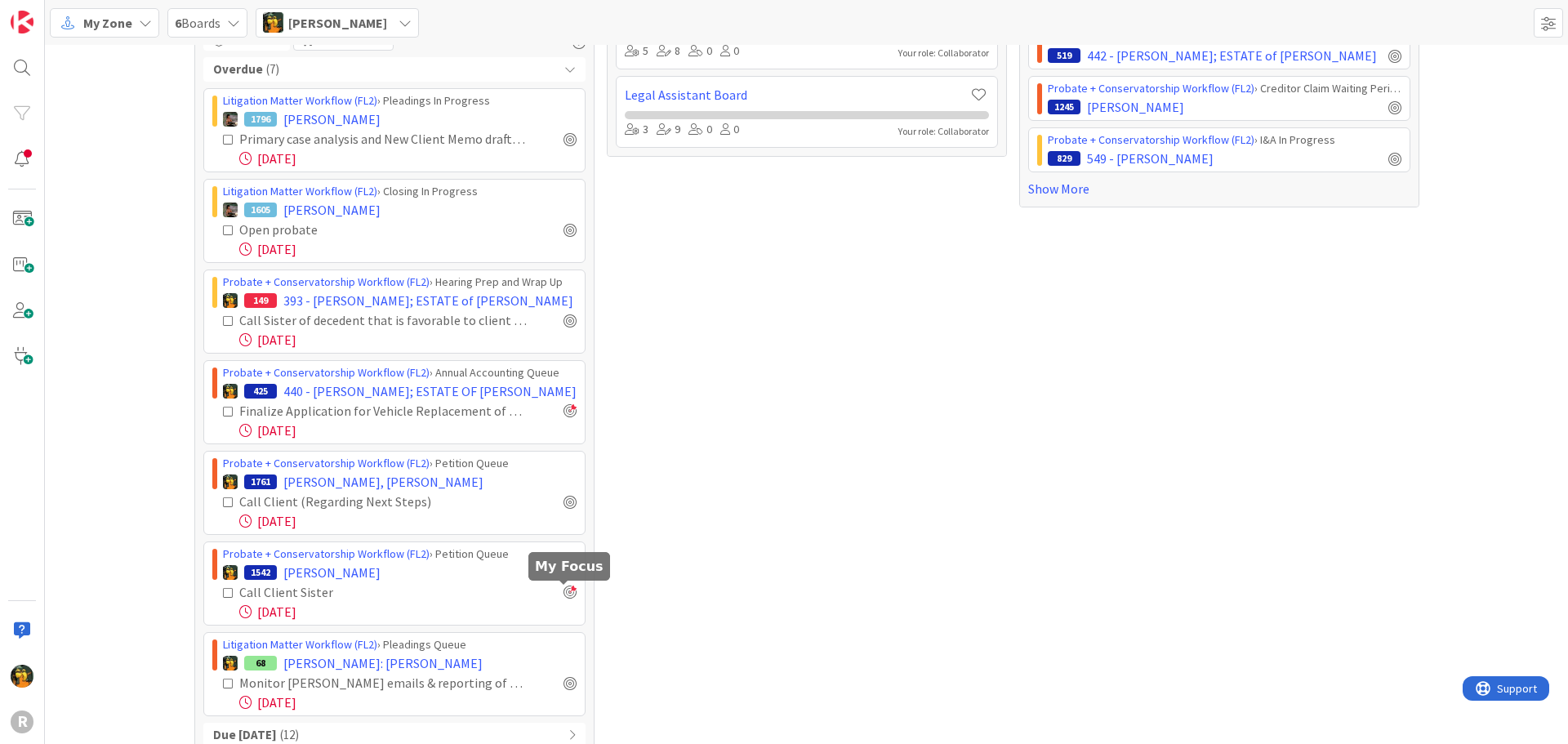
click at [569, 597] on div at bounding box center [570, 593] width 13 height 13
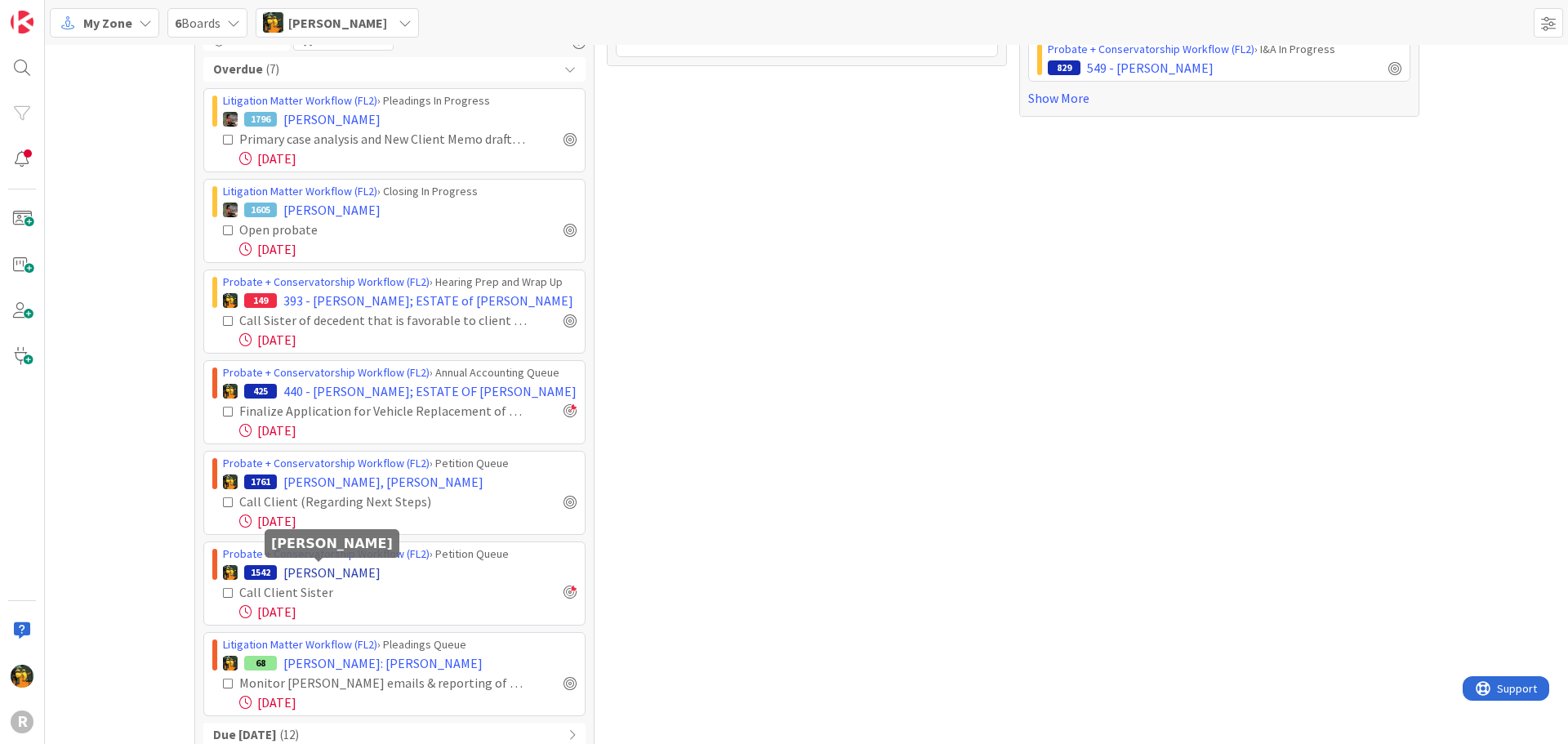
click at [288, 570] on span "[PERSON_NAME]" at bounding box center [332, 572] width 97 height 19
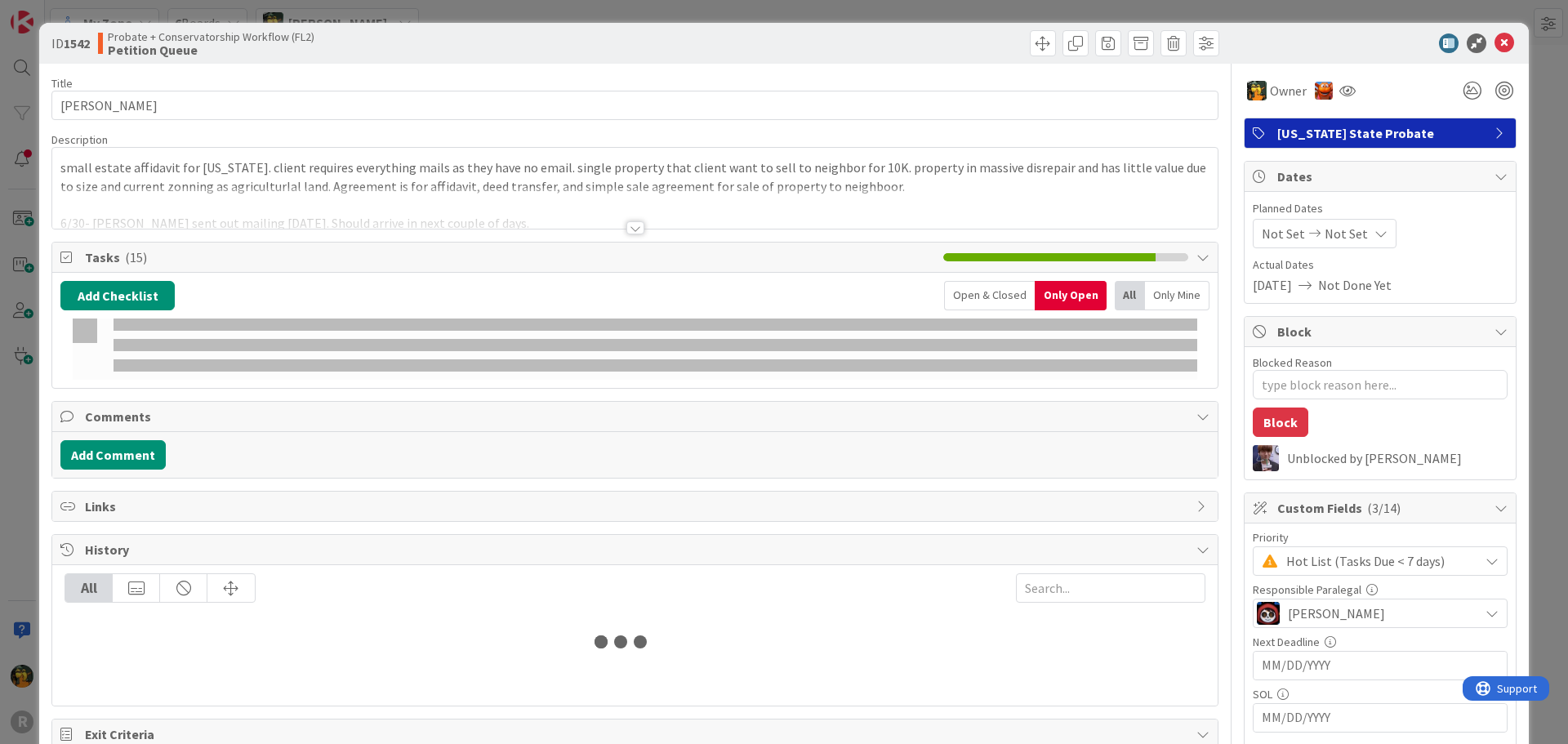
type textarea "x"
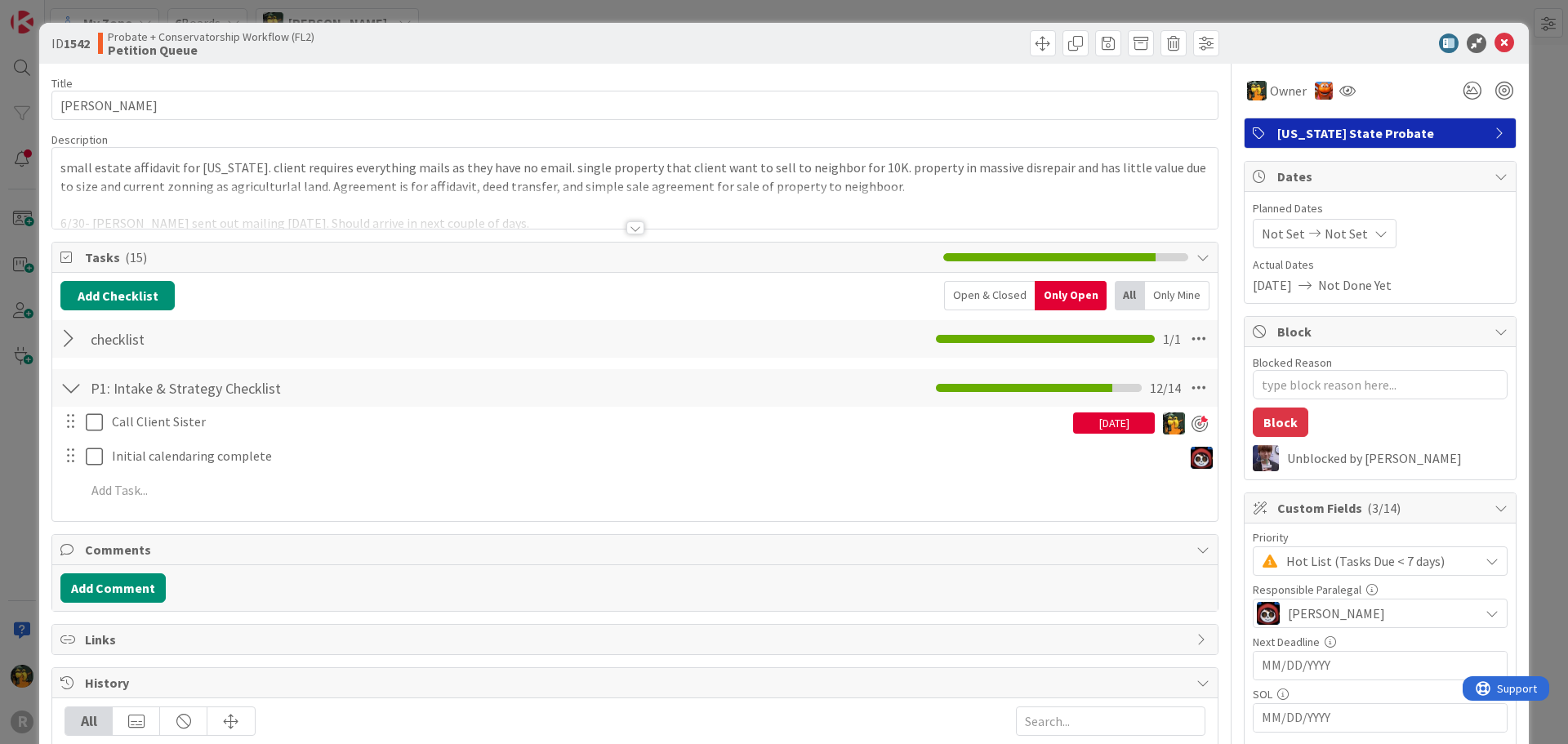
click at [1098, 422] on div "[DATE]" at bounding box center [1113, 423] width 81 height 21
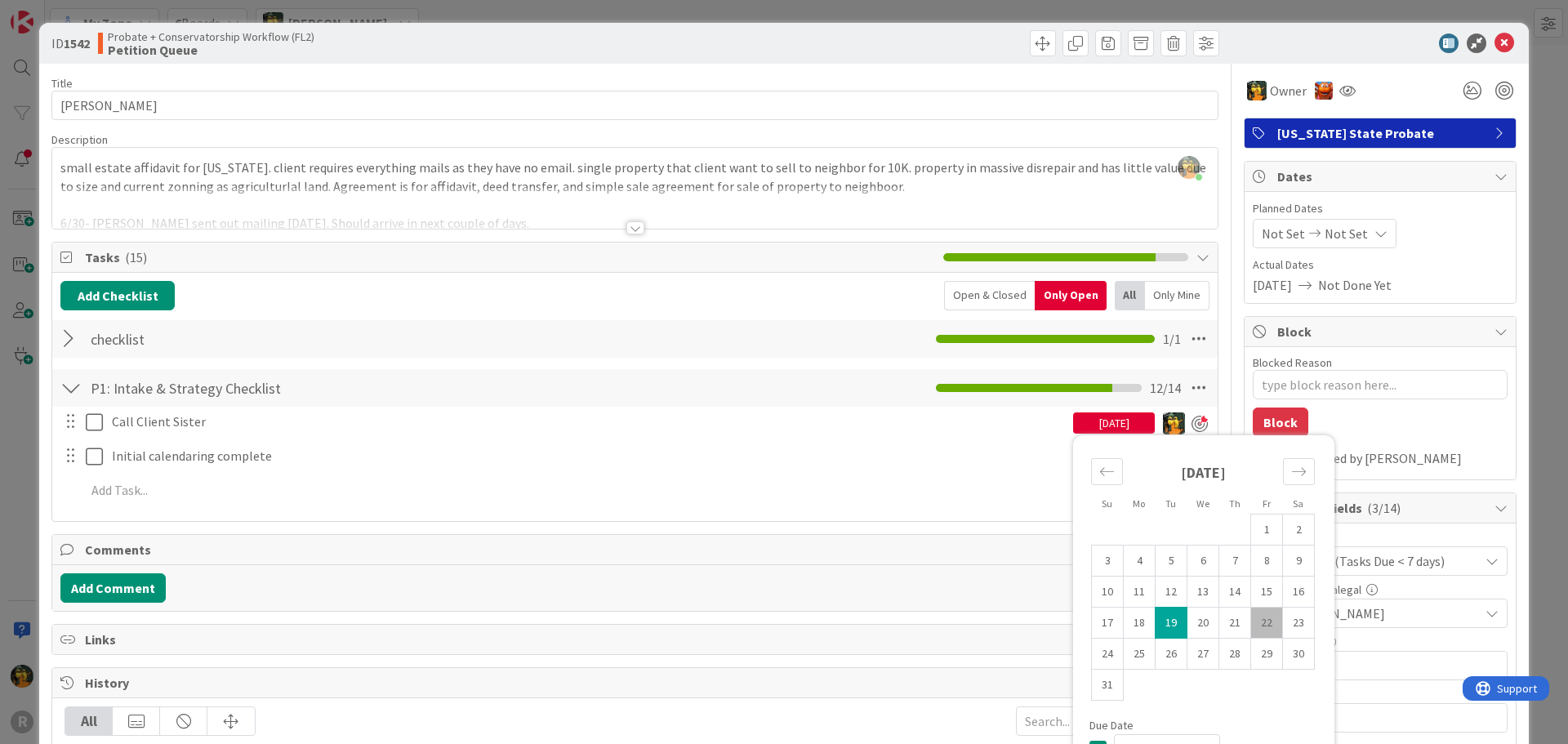
click at [1251, 615] on td "22" at bounding box center [1266, 623] width 32 height 31
type input "[DATE]"
type textarea "x"
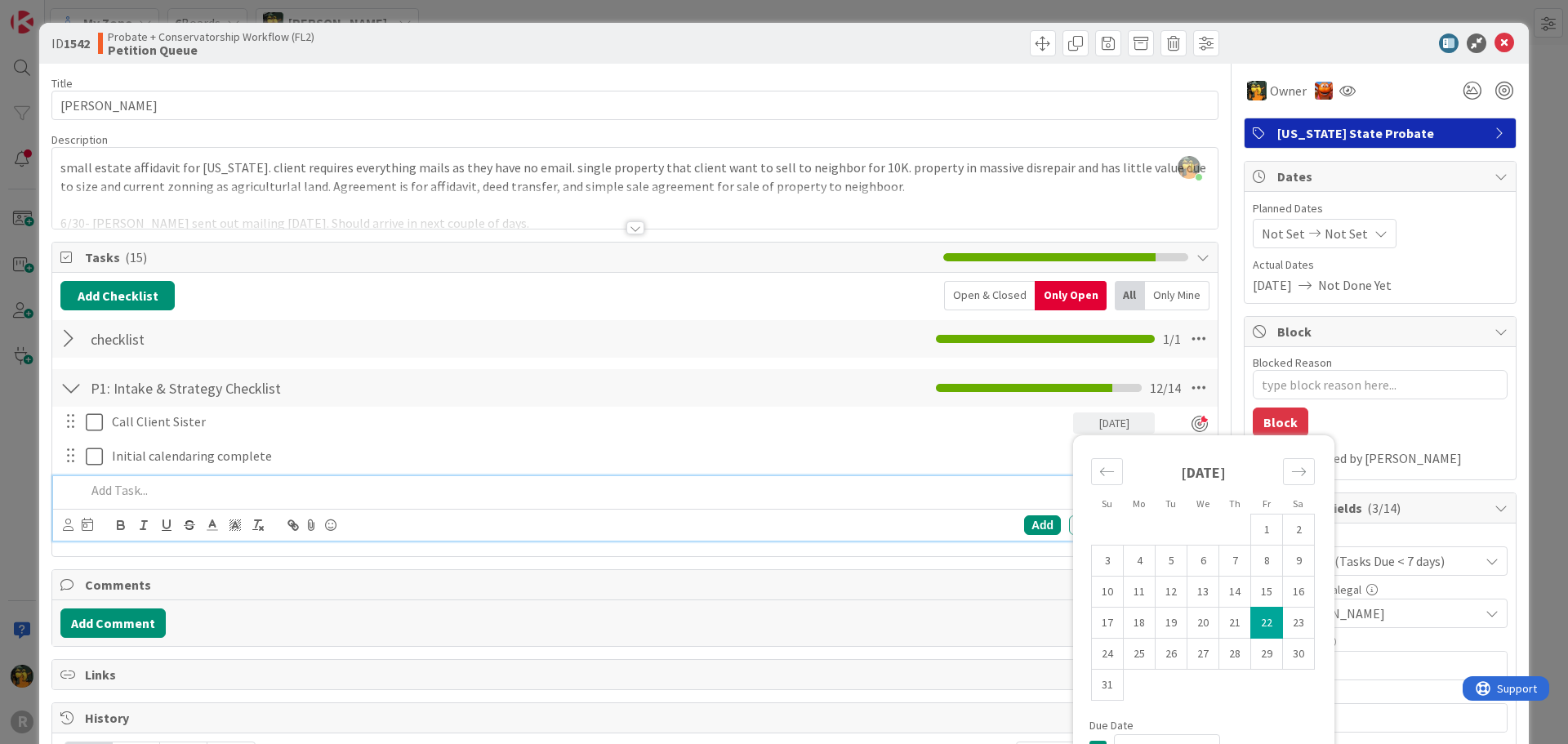
click at [718, 493] on p at bounding box center [645, 491] width 1120 height 19
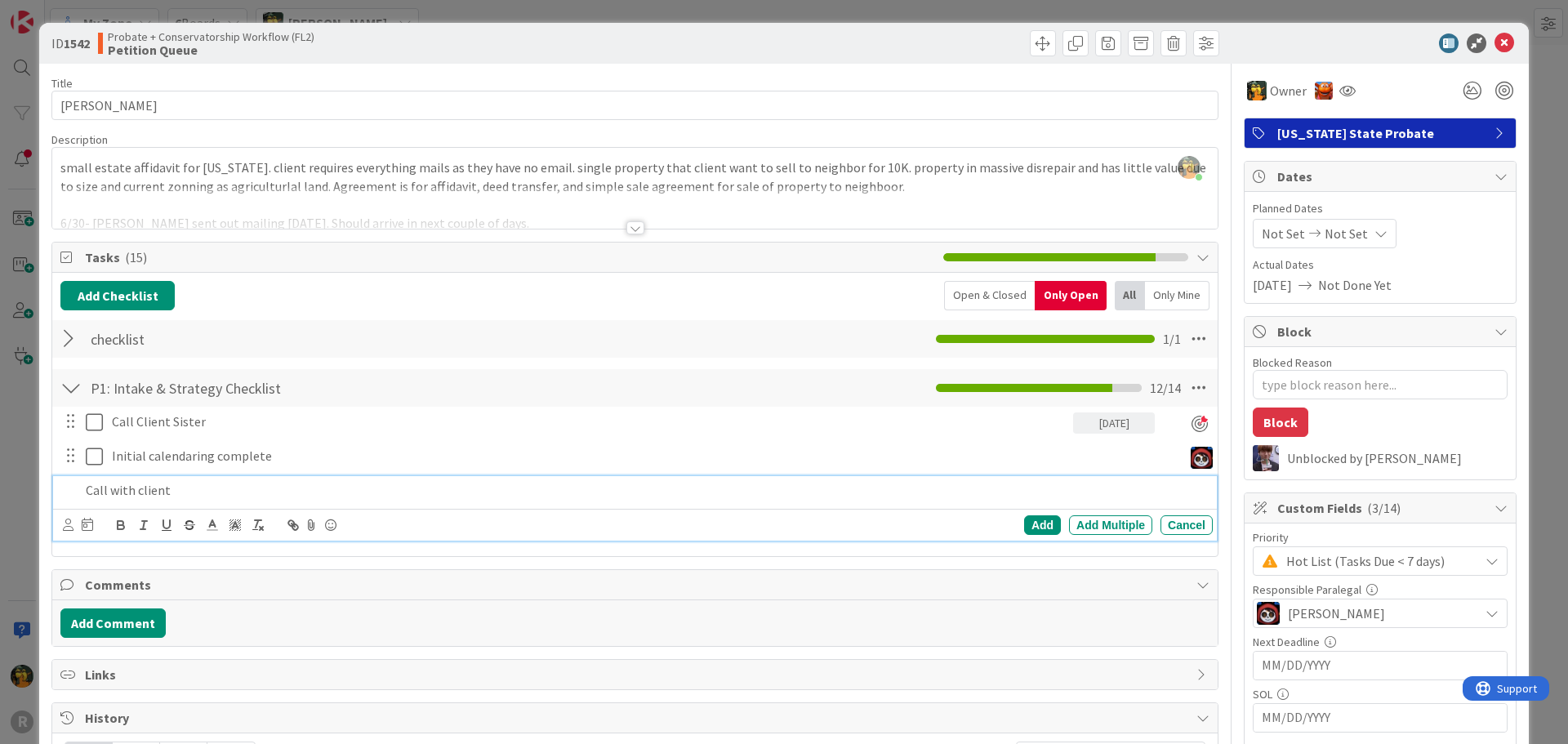
click at [65, 532] on div at bounding box center [68, 524] width 11 height 18
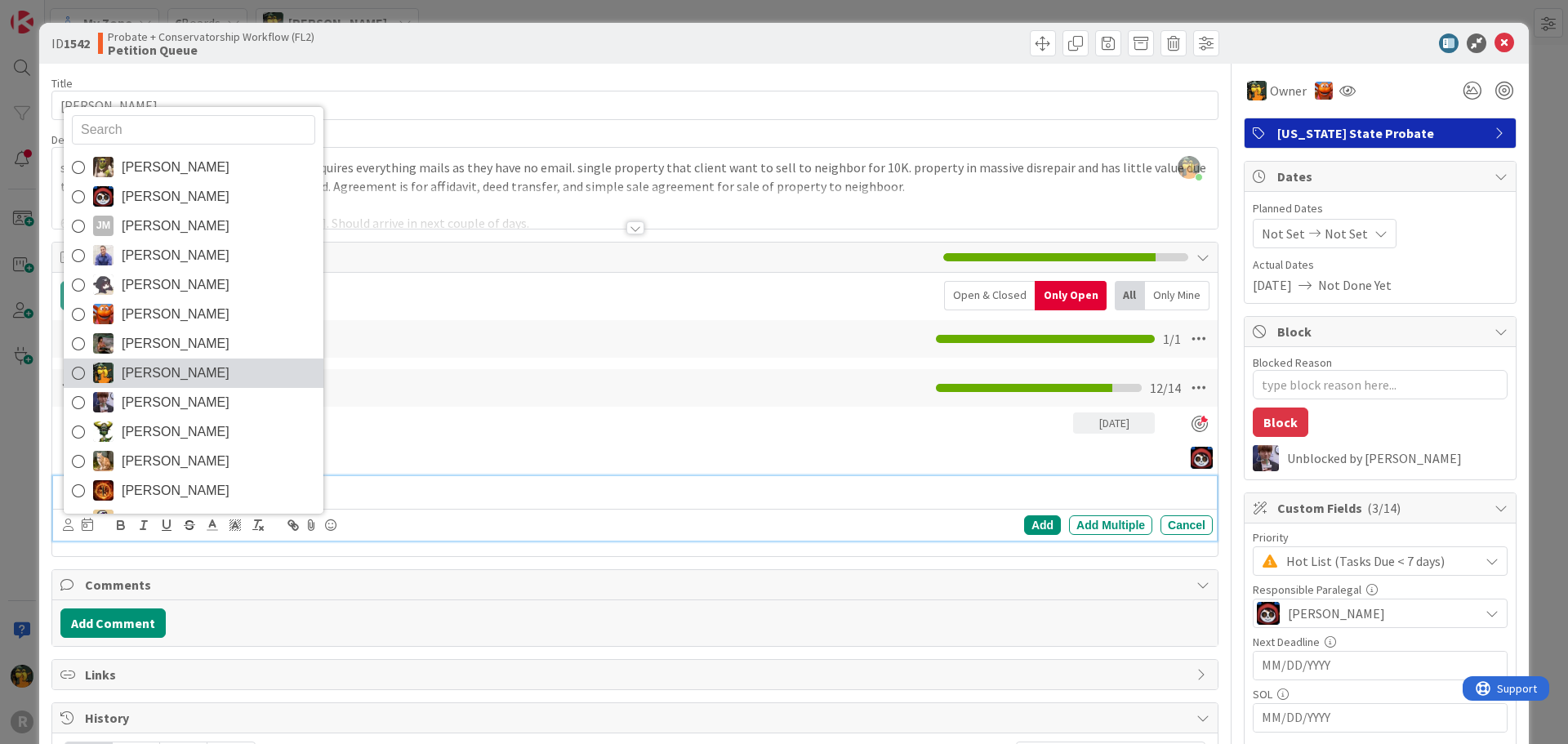
click at [171, 374] on span "[PERSON_NAME]" at bounding box center [175, 374] width 107 height 25
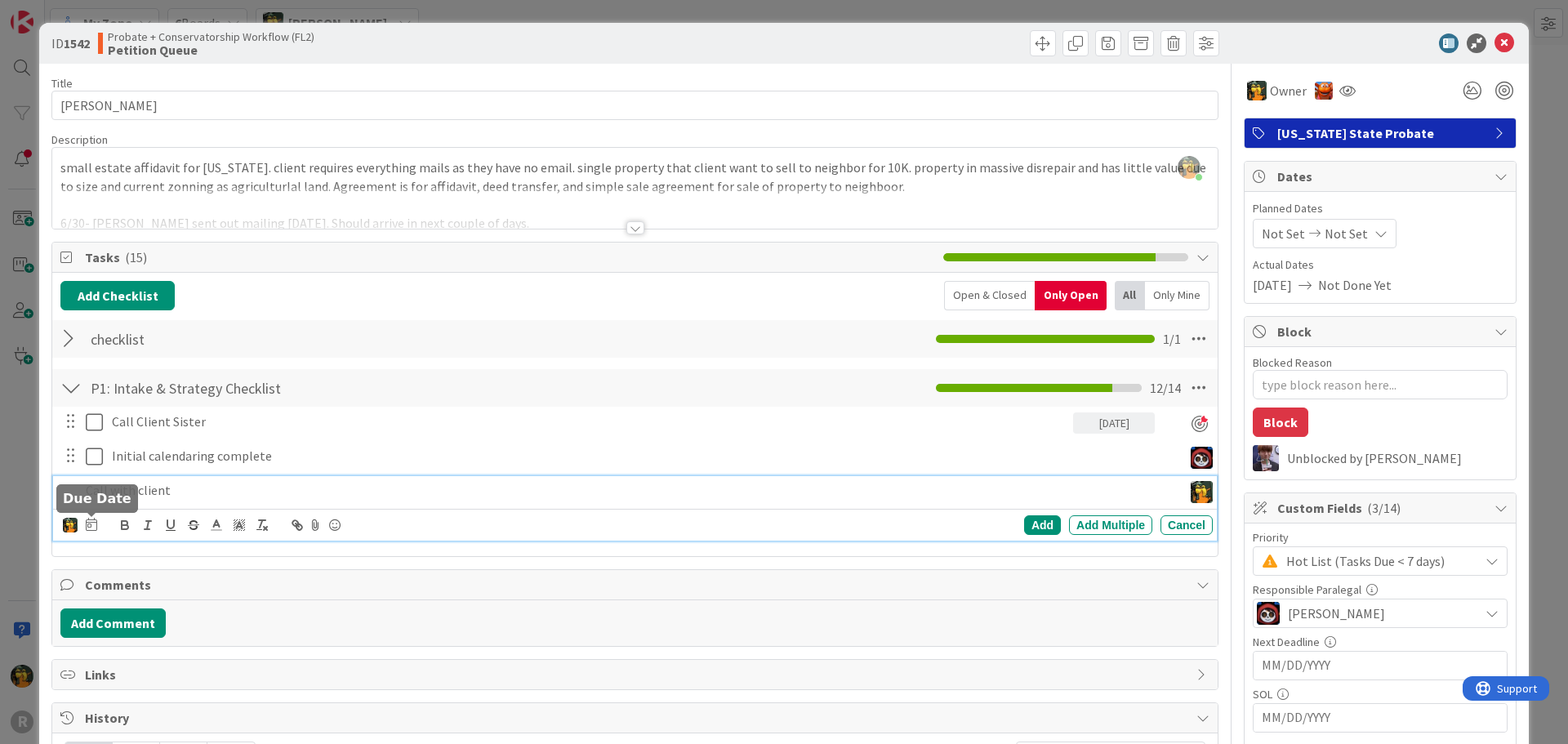
click at [88, 523] on icon at bounding box center [91, 524] width 12 height 13
click at [270, 726] on td "22" at bounding box center [279, 724] width 32 height 31
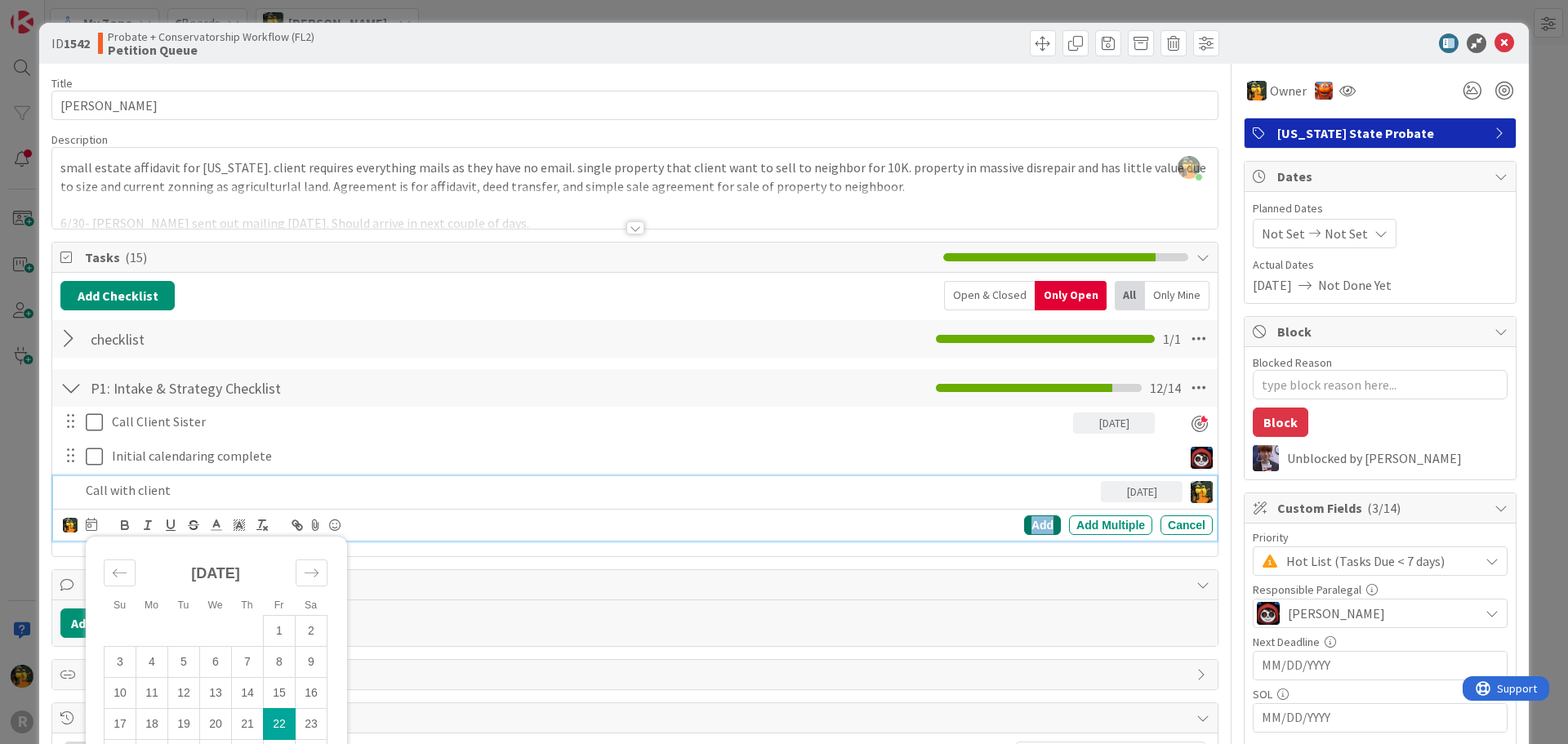
click at [1033, 529] on div "Add" at bounding box center [1042, 525] width 36 height 19
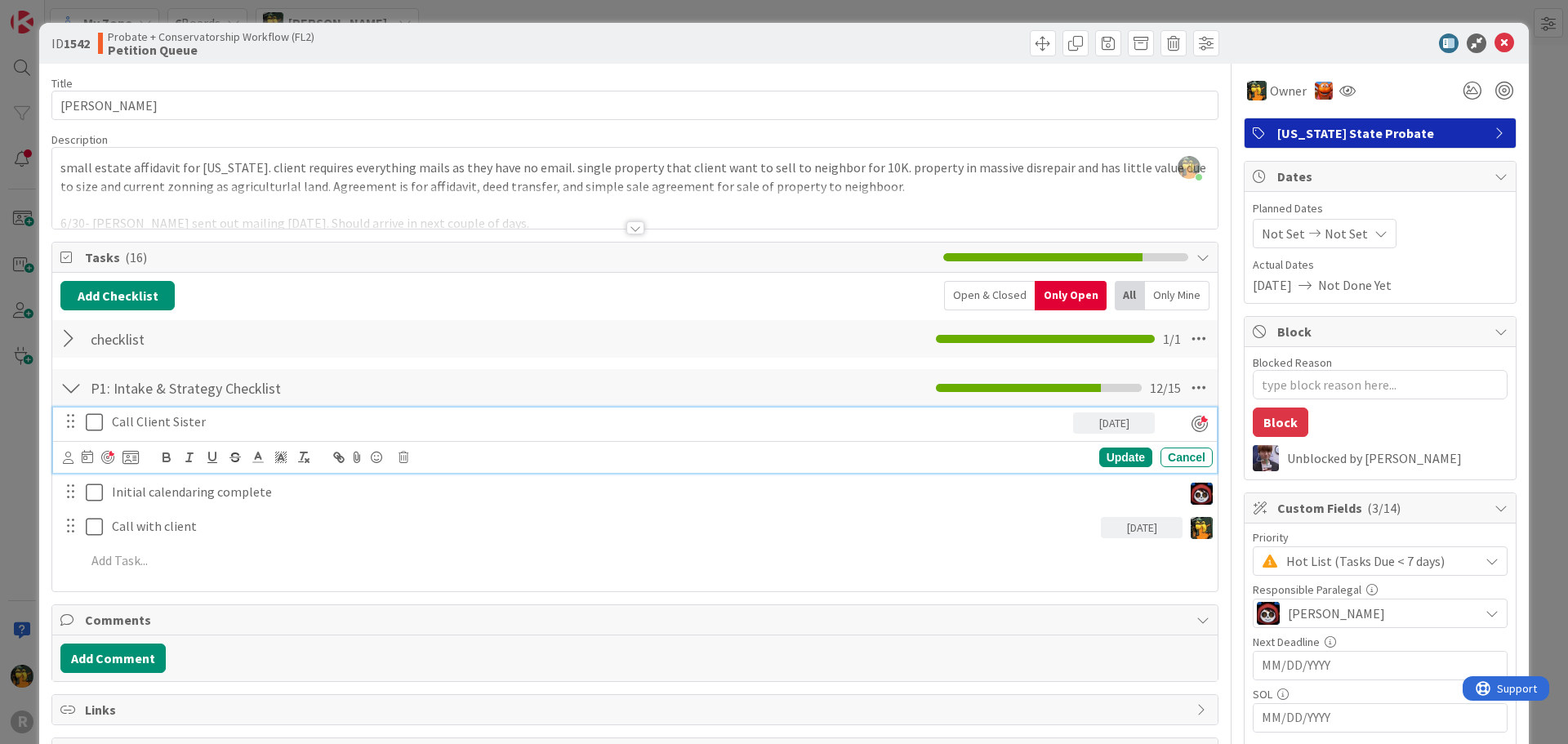
click at [818, 416] on p "Call Client Sister" at bounding box center [589, 422] width 955 height 19
click at [67, 454] on icon at bounding box center [68, 457] width 11 height 12
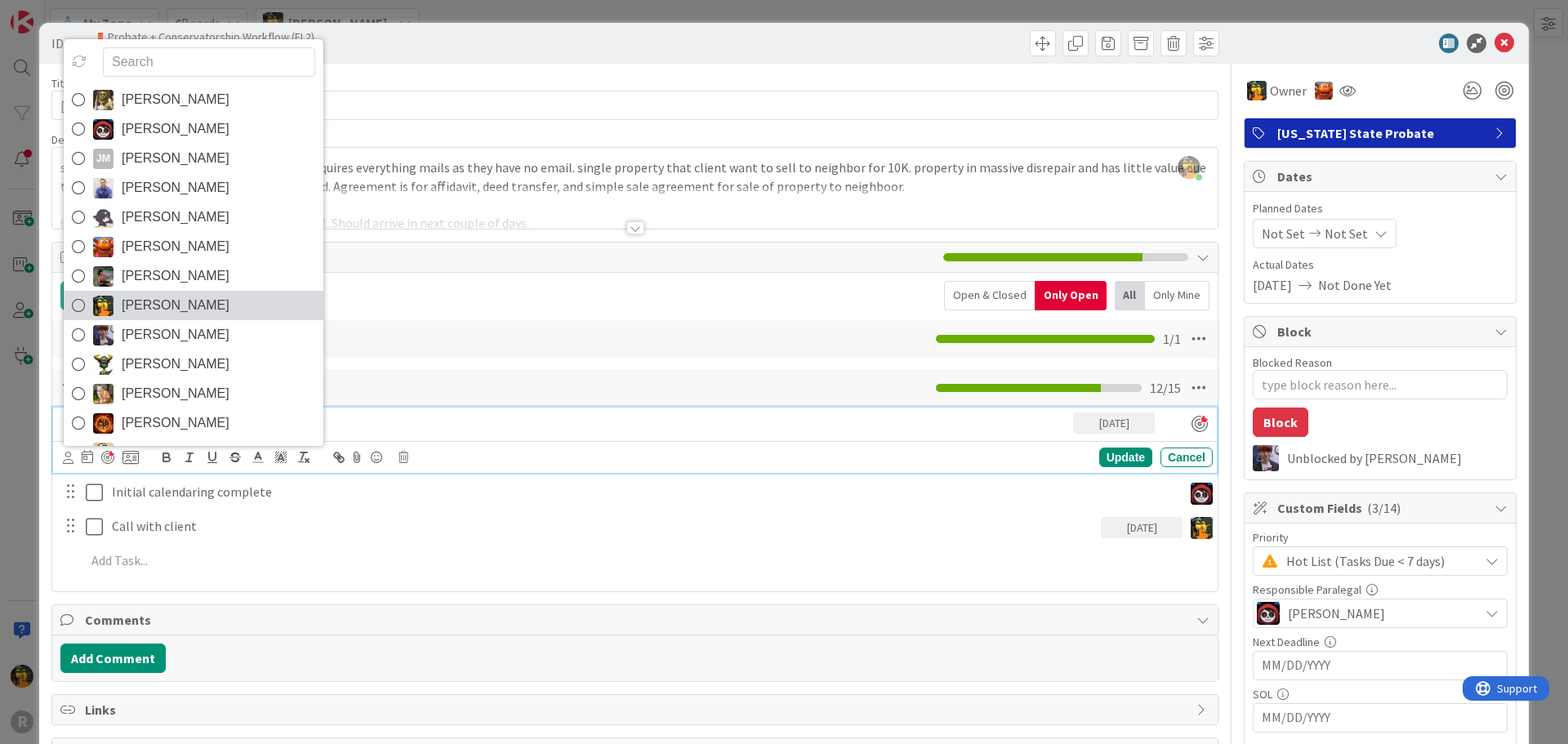
click at [190, 297] on span "[PERSON_NAME]" at bounding box center [175, 306] width 107 height 25
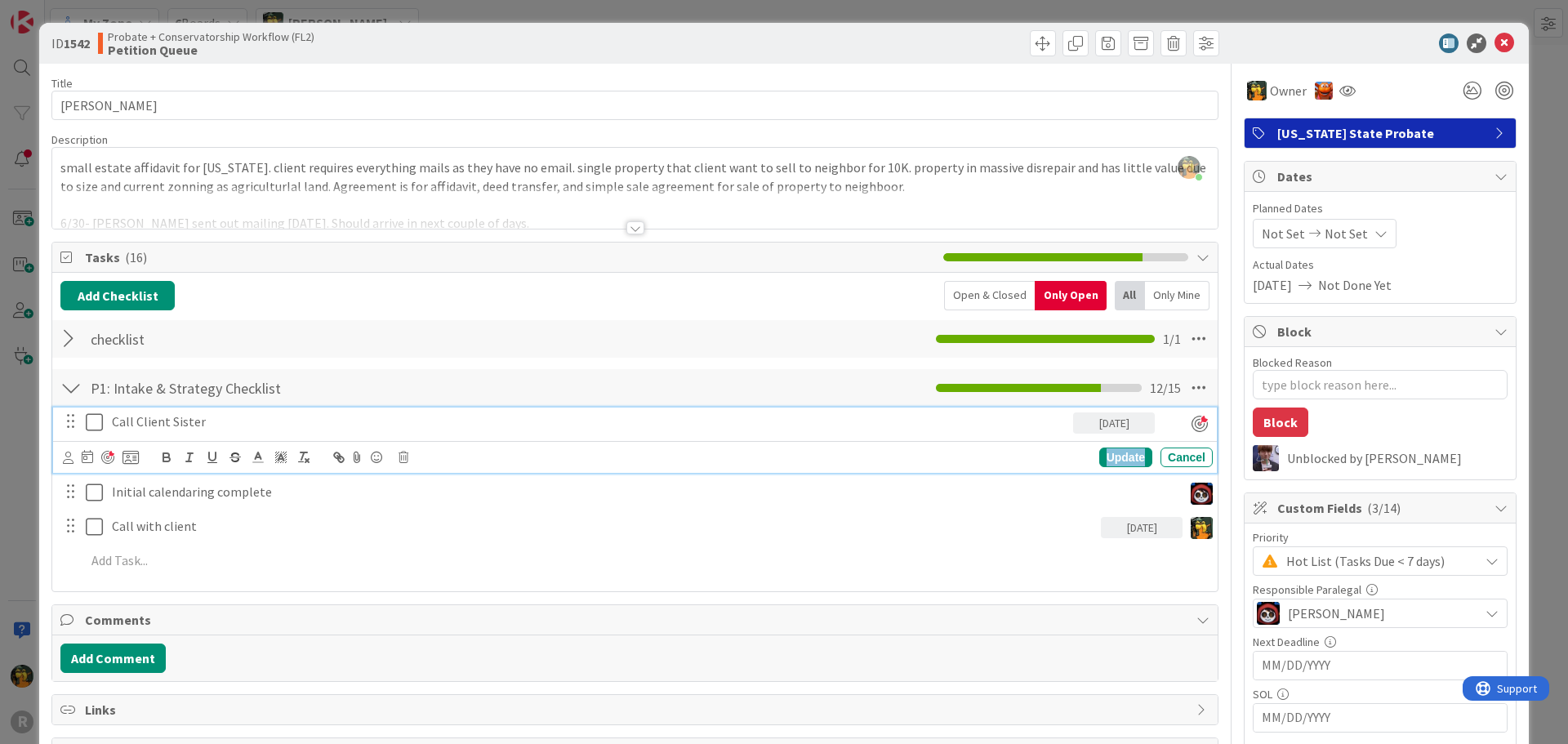
click at [1118, 459] on div "Update" at bounding box center [1125, 457] width 53 height 19
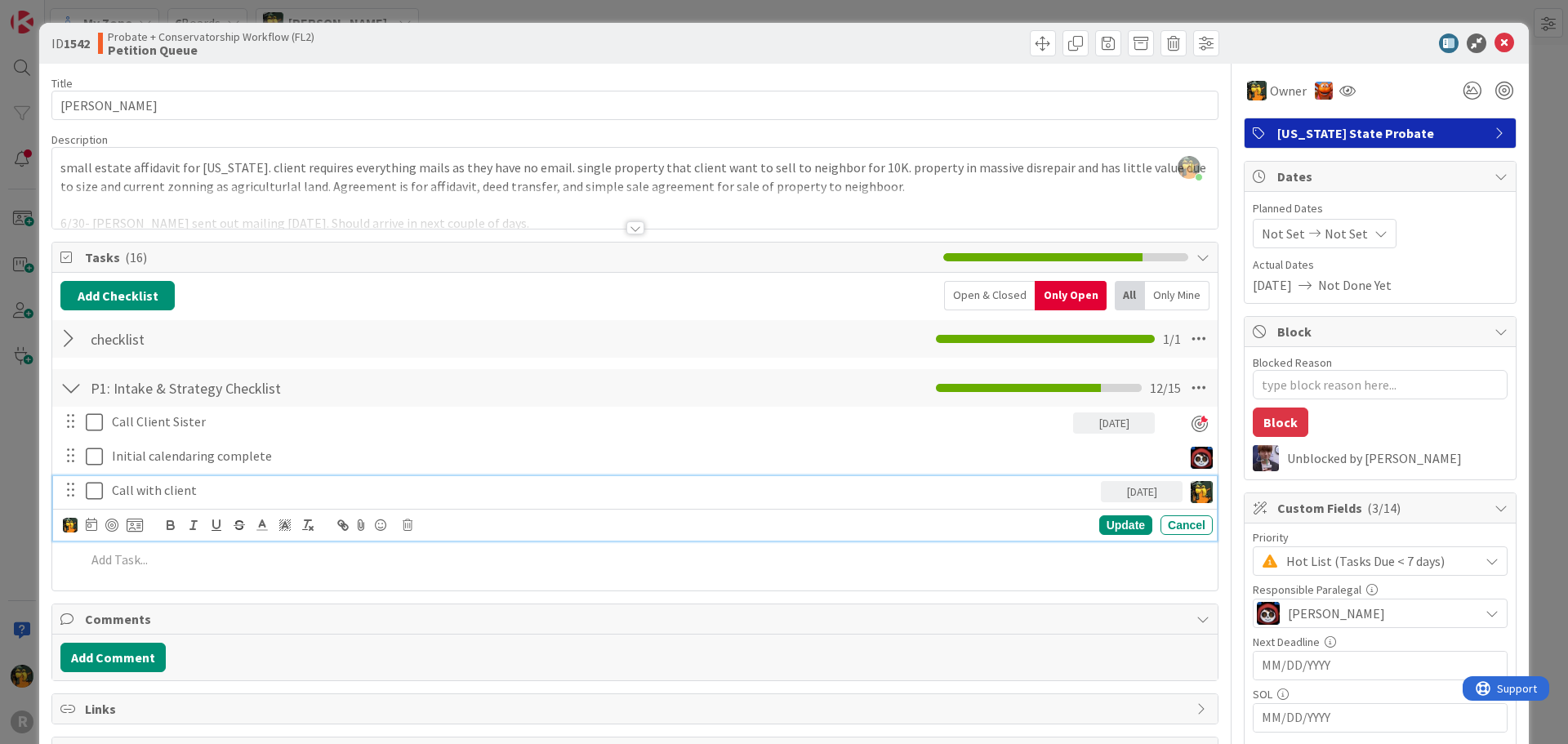
click at [178, 496] on p "Call with client" at bounding box center [603, 491] width 982 height 19
click at [112, 532] on div at bounding box center [103, 525] width 80 height 19
click at [112, 522] on div at bounding box center [112, 525] width 13 height 13
click at [1119, 533] on div "Update" at bounding box center [1125, 525] width 53 height 19
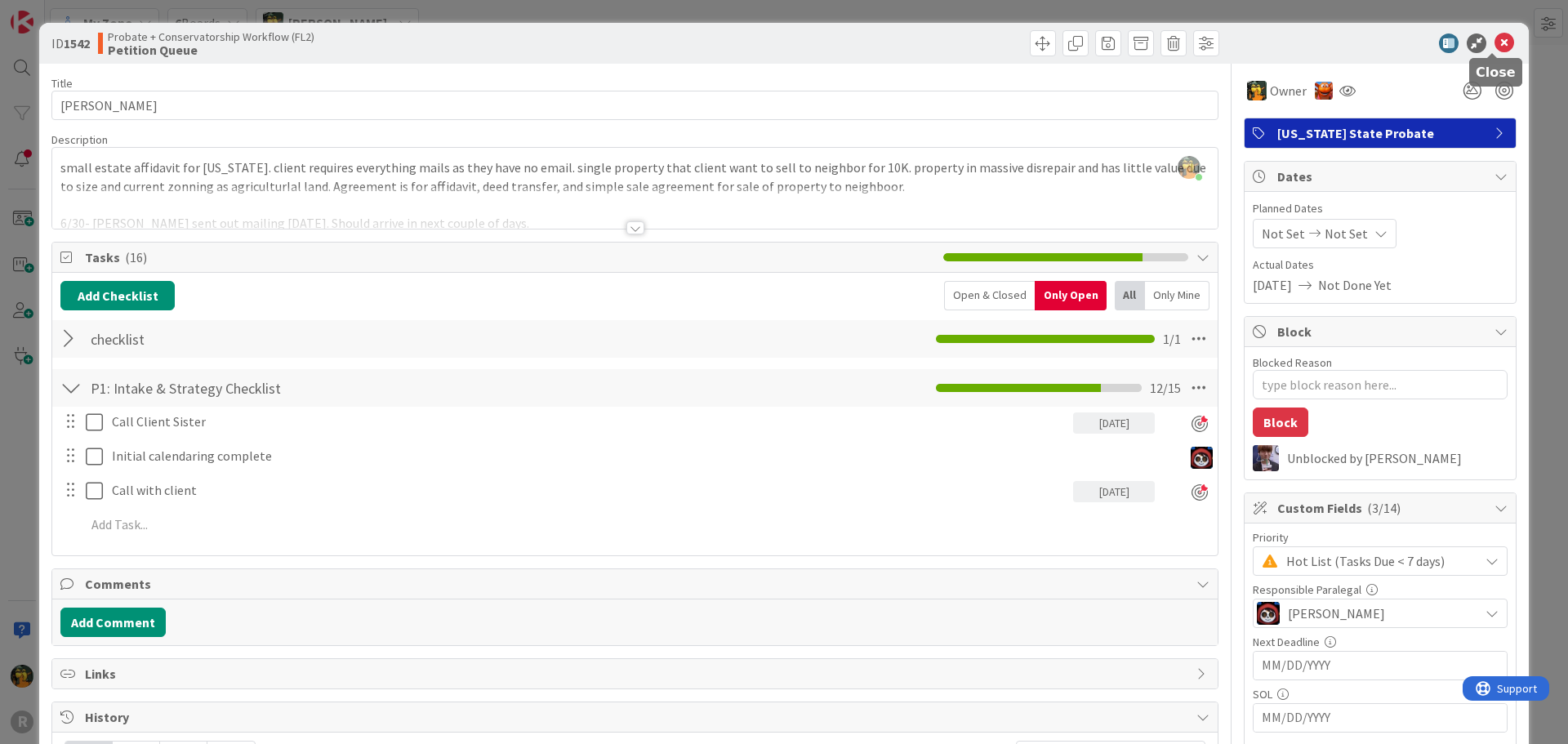
click at [1494, 43] on icon at bounding box center [1504, 43] width 19 height 19
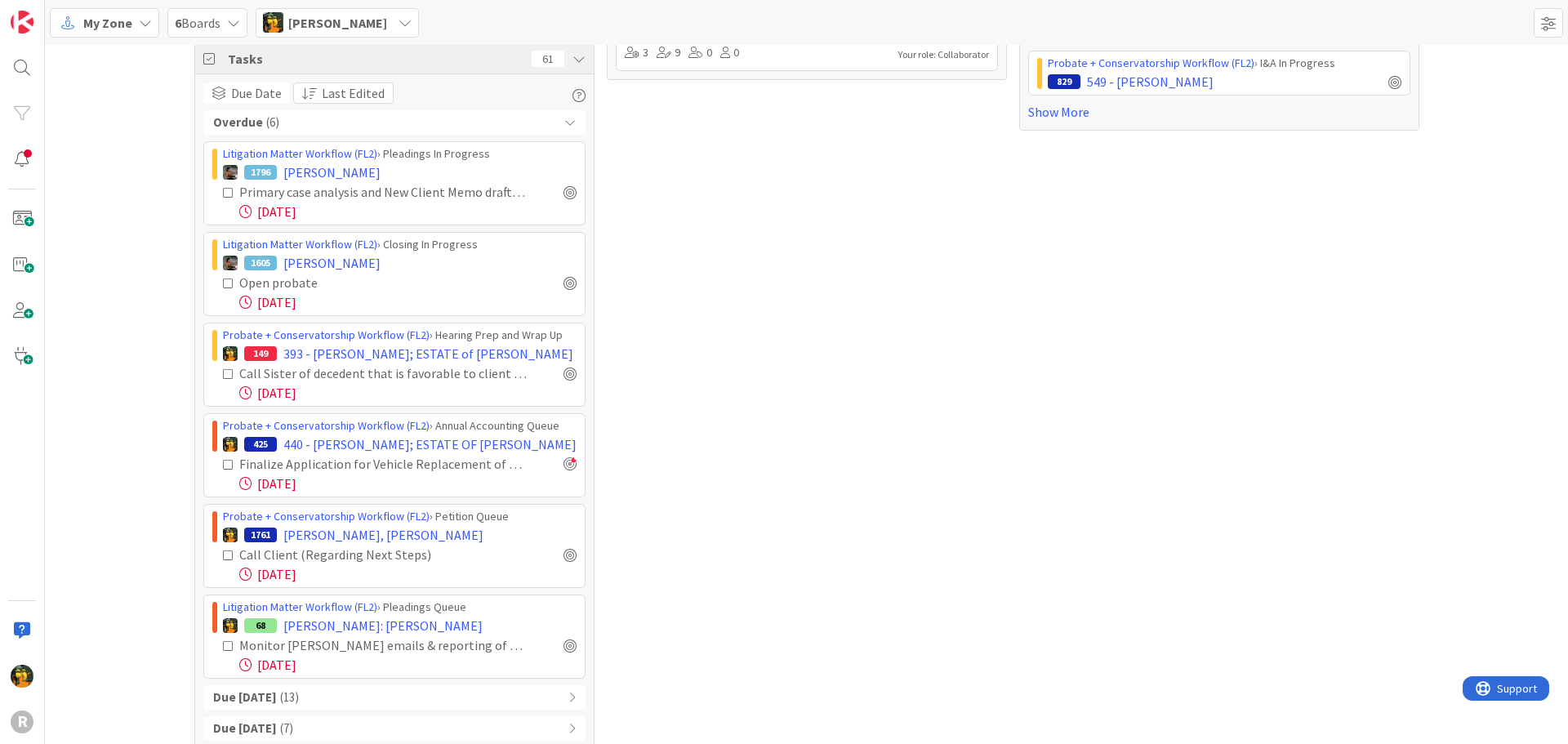
scroll to position [547, 0]
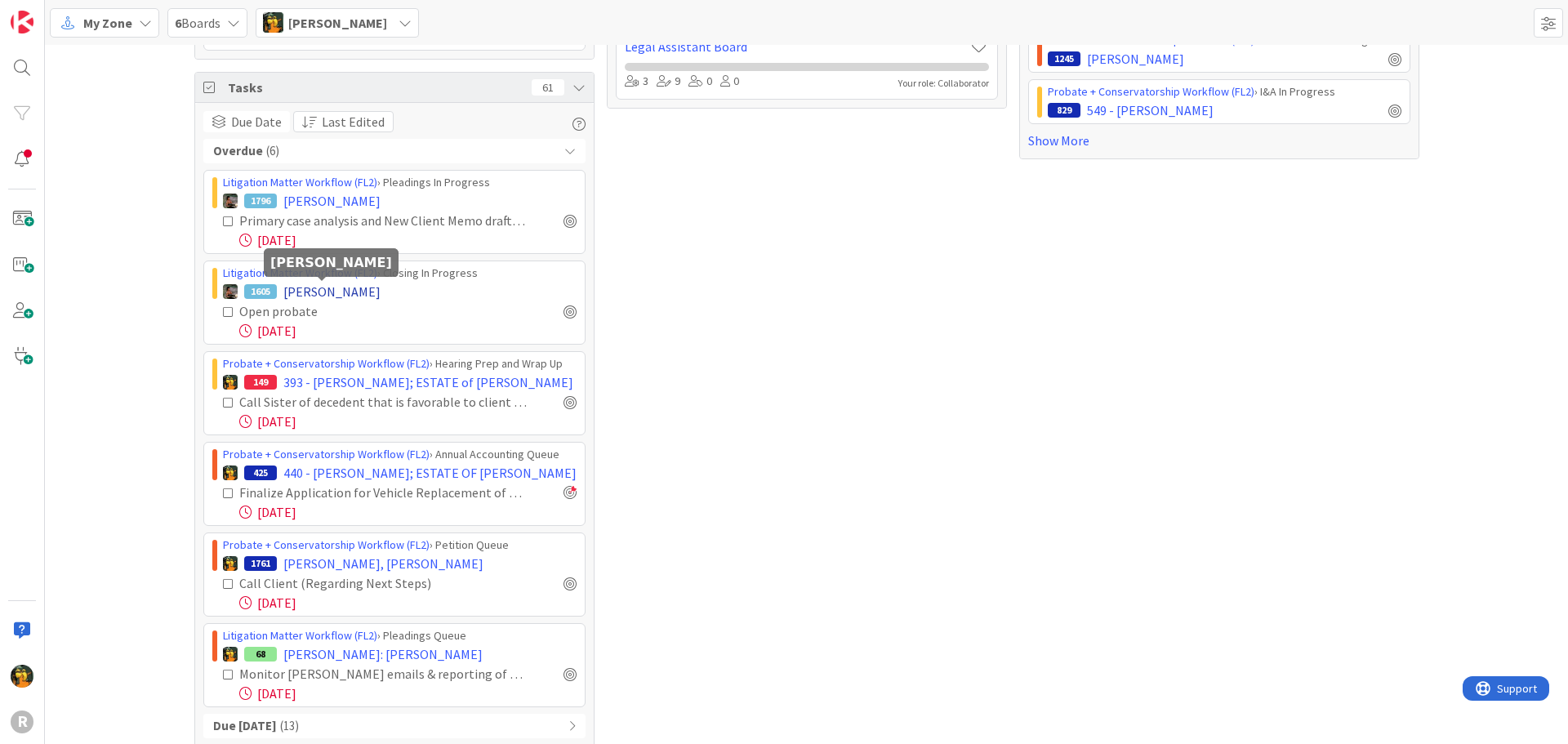
click at [311, 286] on span "[PERSON_NAME]" at bounding box center [332, 291] width 97 height 19
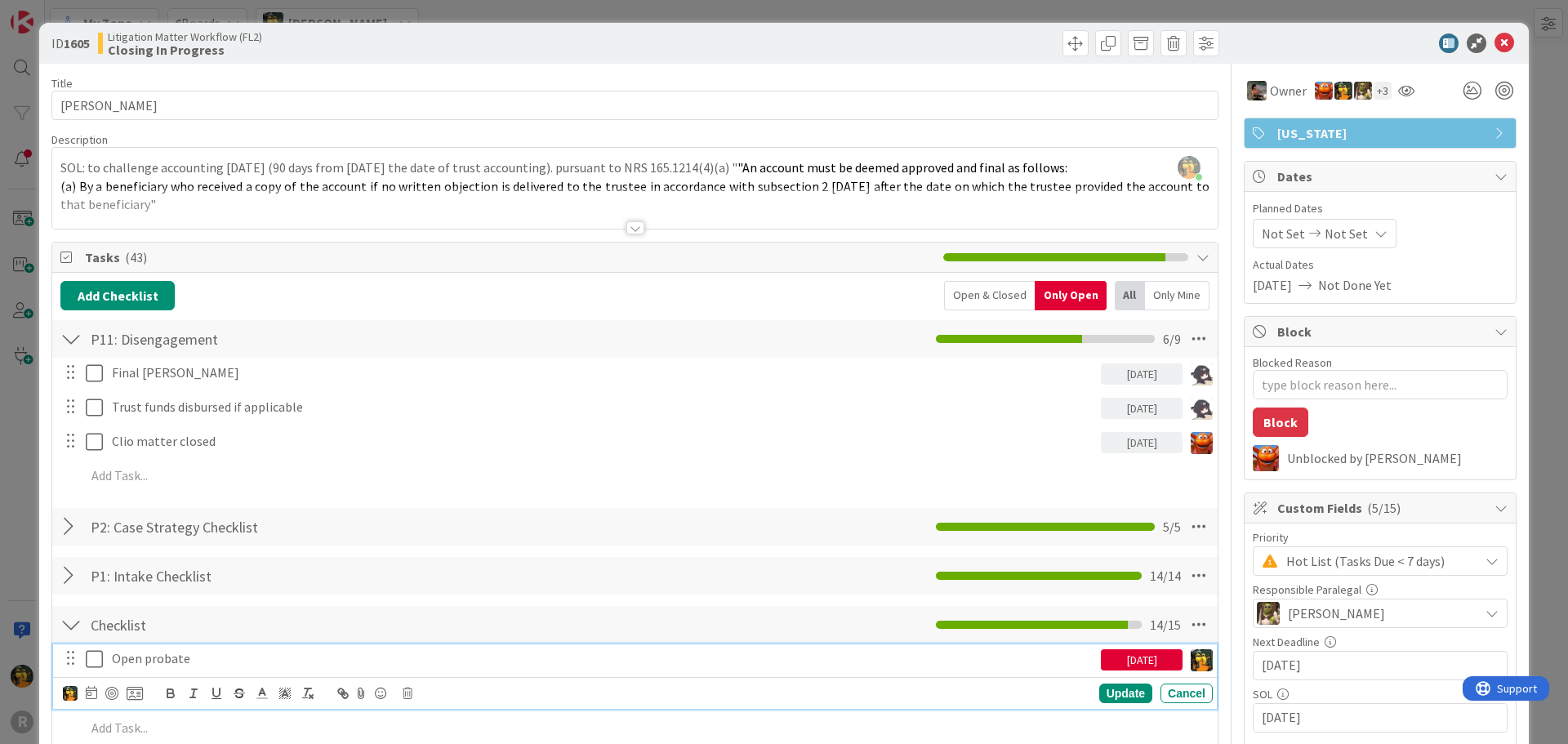
click at [176, 664] on p "Open probate" at bounding box center [603, 659] width 982 height 19
click at [409, 687] on div at bounding box center [407, 685] width 11 height 5
click at [216, 661] on p "Open probate" at bounding box center [603, 659] width 982 height 19
click at [405, 689] on icon at bounding box center [407, 693] width 10 height 12
click at [473, 666] on div "Delete" at bounding box center [449, 663] width 60 height 30
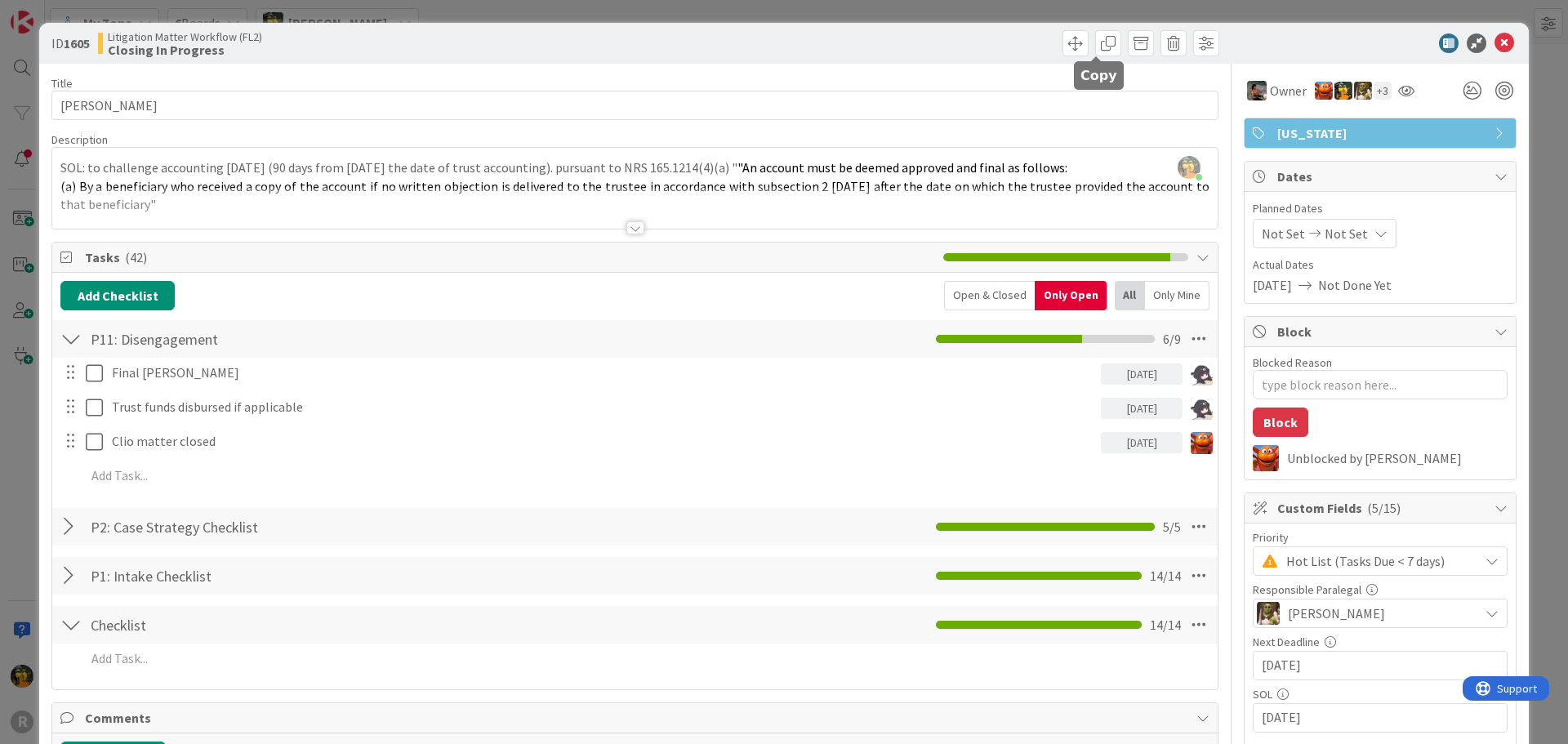
type textarea "x"
click at [1494, 35] on icon at bounding box center [1504, 43] width 19 height 19
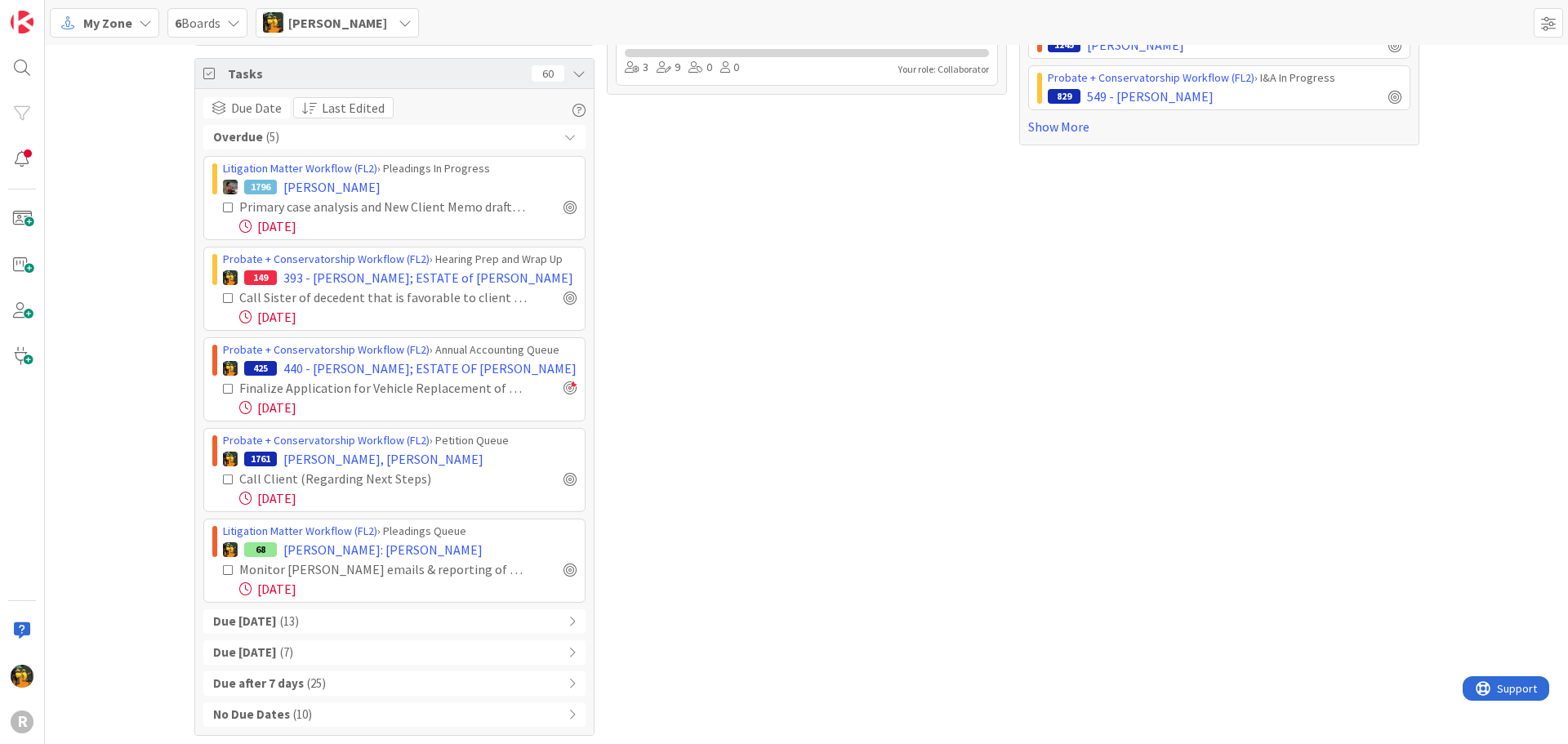
scroll to position [565, 0]
click at [280, 618] on span "( 13 )" at bounding box center [289, 618] width 19 height 19
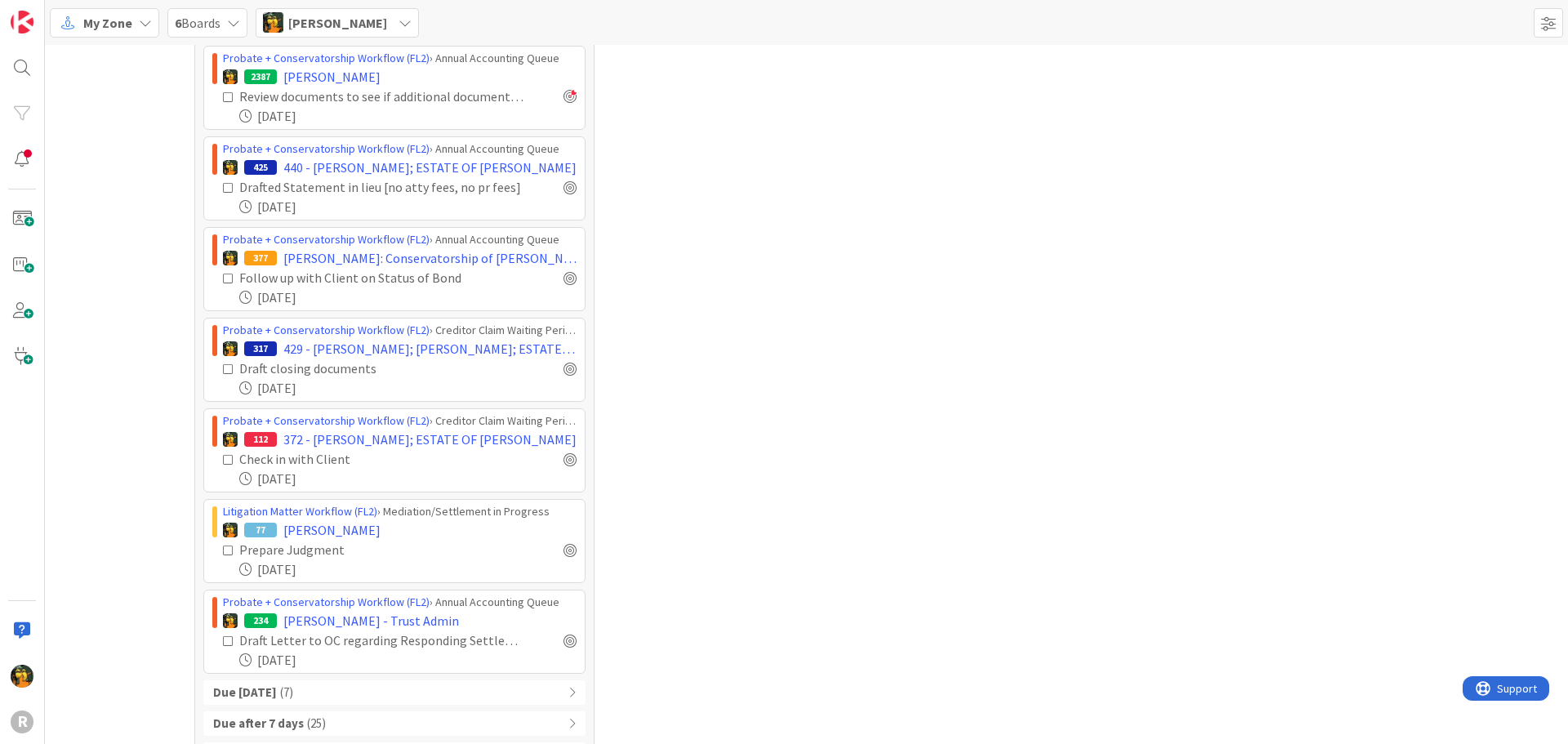
scroll to position [1590, 0]
